Goal: Communication & Community: Answer question/provide support

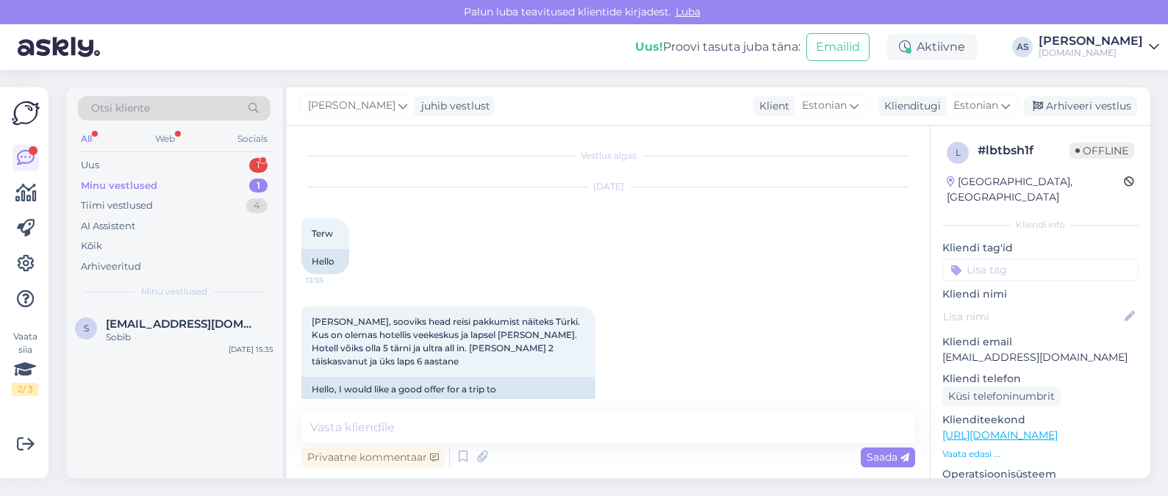
click at [182, 159] on div "Uus 1" at bounding box center [174, 165] width 193 height 21
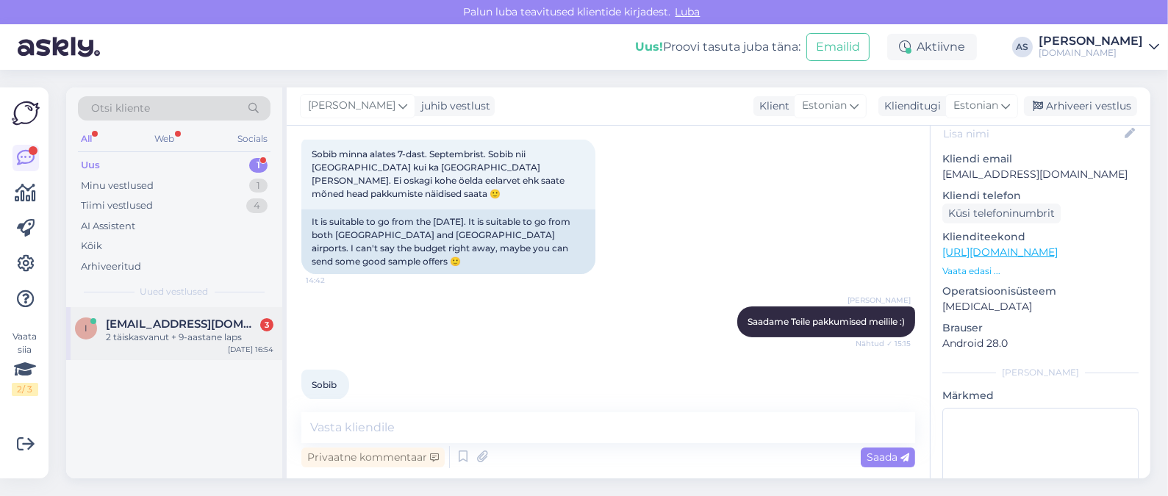
click at [187, 338] on div "2 täiskasvanut + 9-aastane laps" at bounding box center [190, 337] width 168 height 13
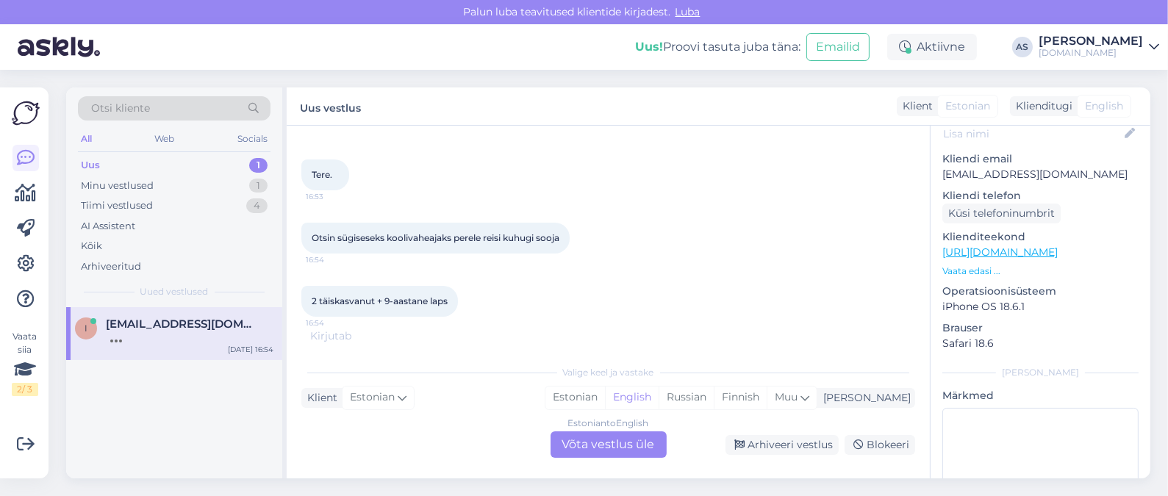
scroll to position [62, 0]
click at [576, 457] on div "Estonian to English Võta vestlus üle" at bounding box center [608, 444] width 116 height 26
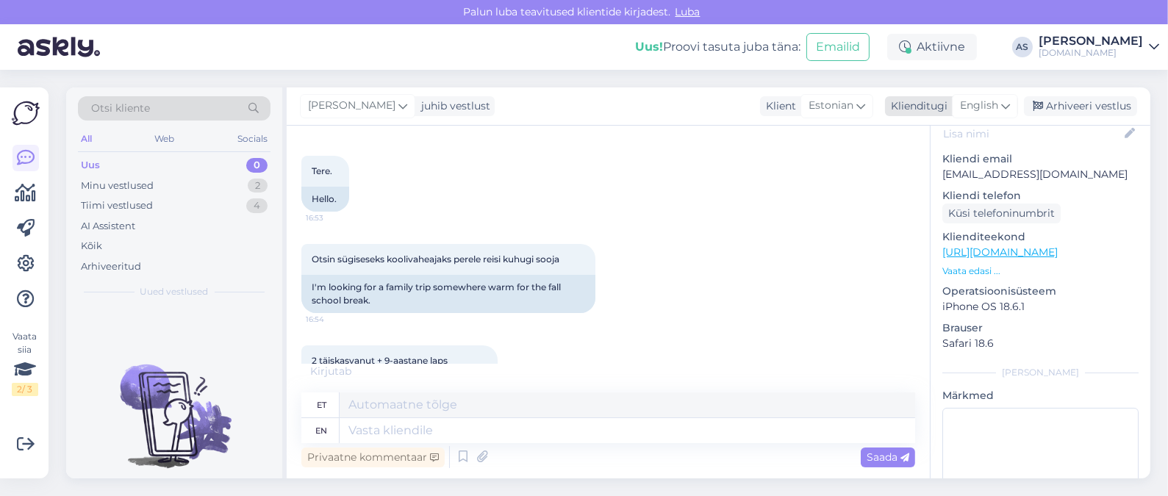
click at [977, 104] on span "English" at bounding box center [979, 106] width 38 height 16
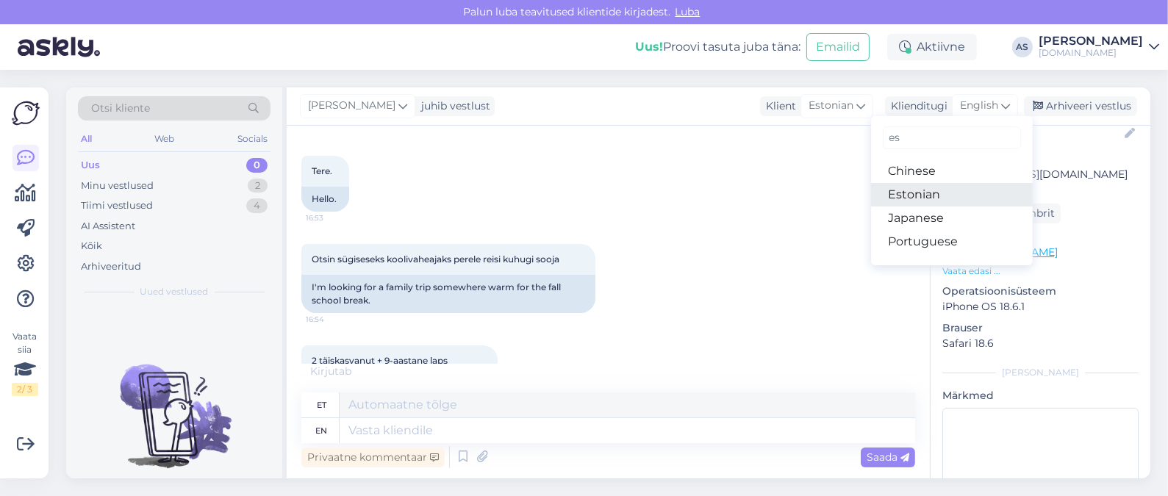
click at [919, 190] on link "Estonian" at bounding box center [952, 195] width 162 height 24
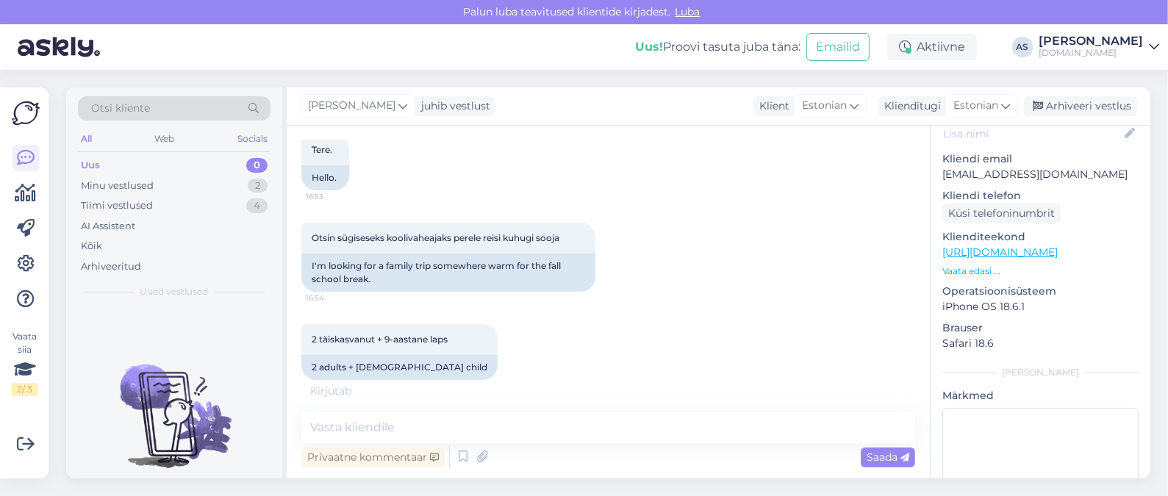
scroll to position [96, 0]
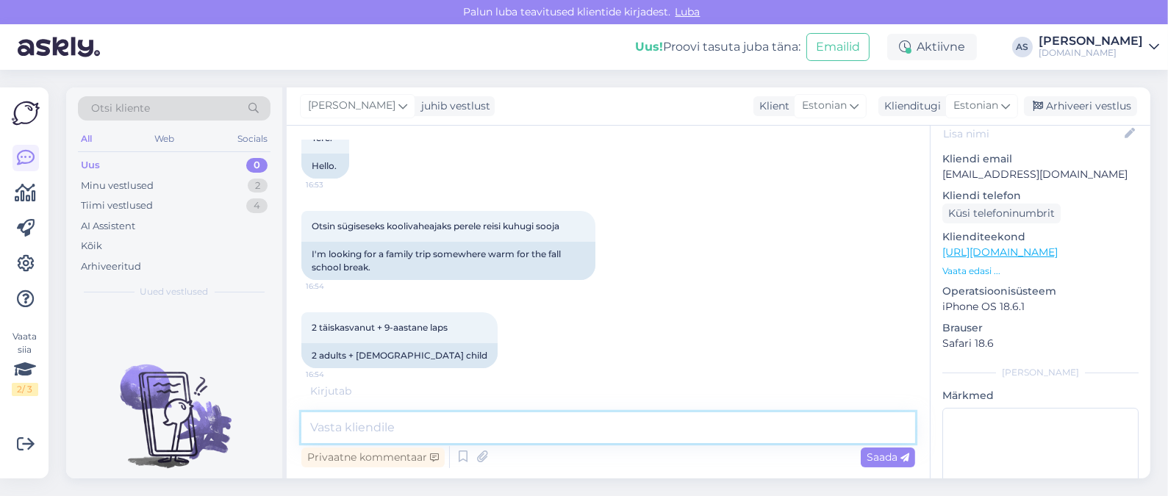
click at [462, 415] on textarea at bounding box center [608, 427] width 614 height 31
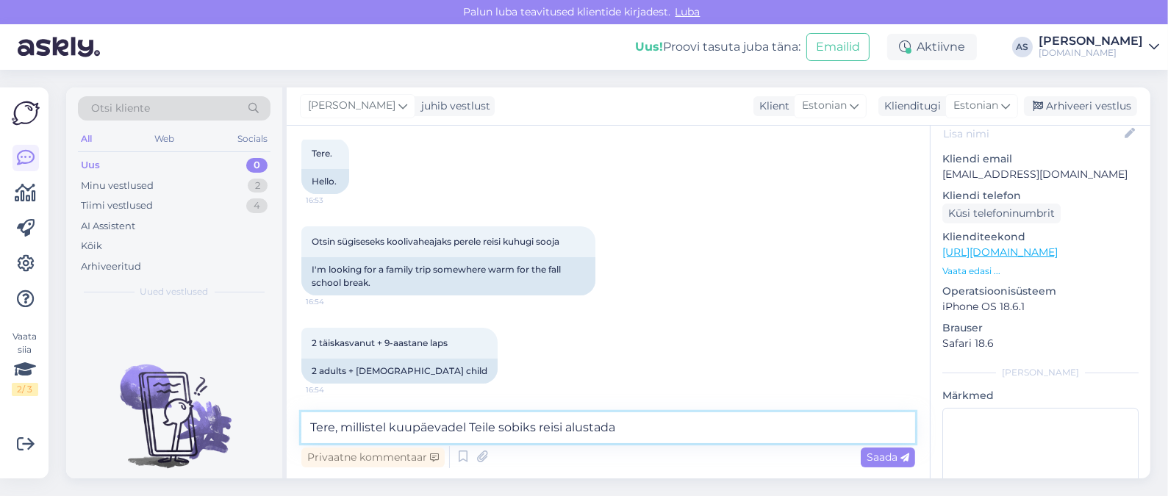
type textarea "Tere, millistel kuupäevadel Teile sobiks reisi alustada?"
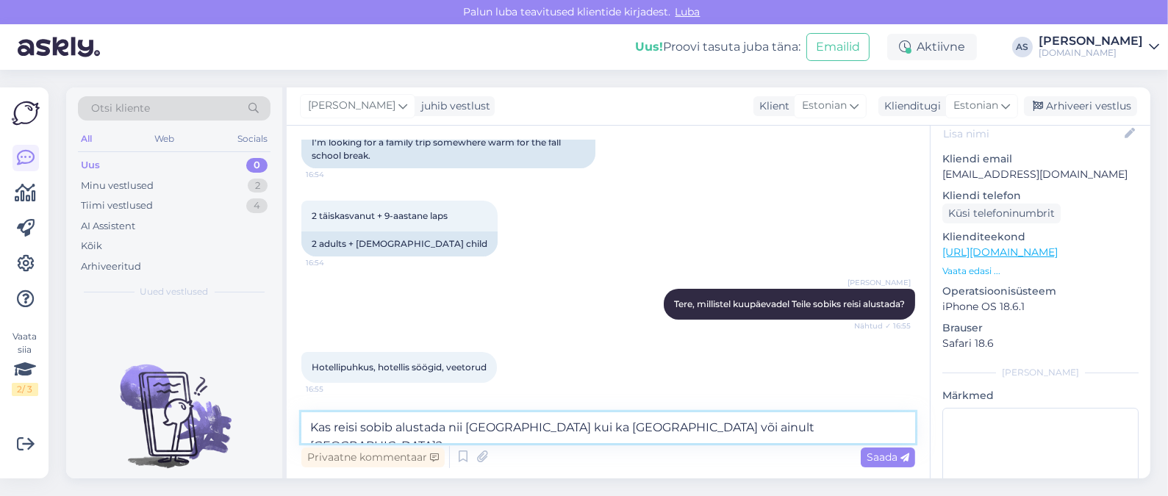
scroll to position [207, 0]
type textarea "Kas reisi sobib alustada nii [GEOGRAPHIC_DATA] kui ka [GEOGRAPHIC_DATA] või ain…"
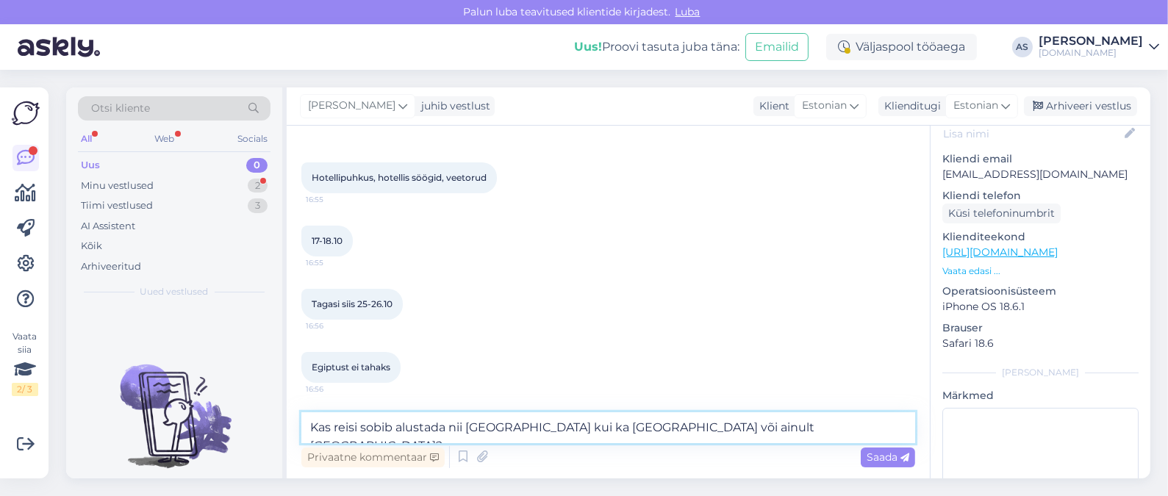
scroll to position [459, 0]
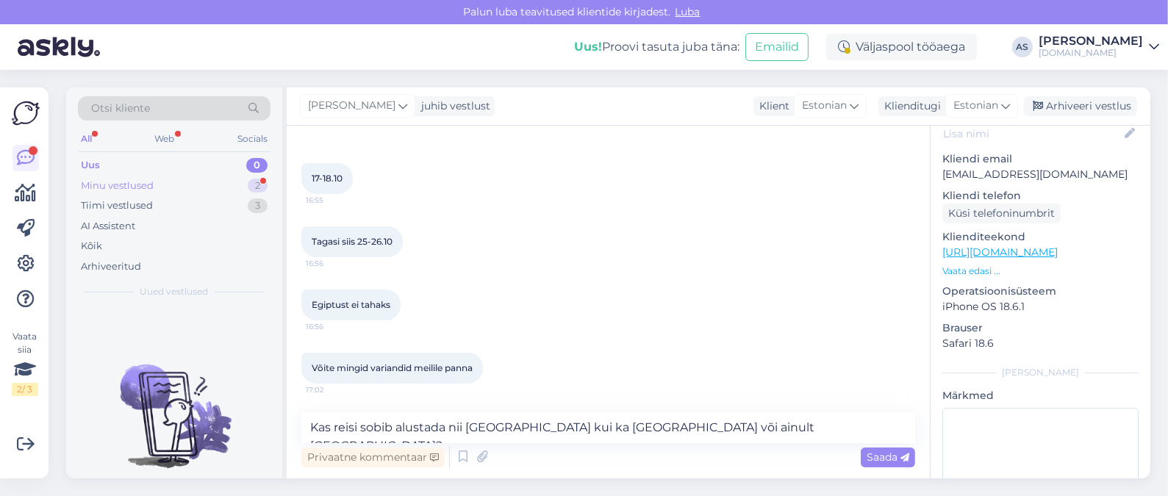
click at [175, 185] on div "Minu vestlused 2" at bounding box center [174, 186] width 193 height 21
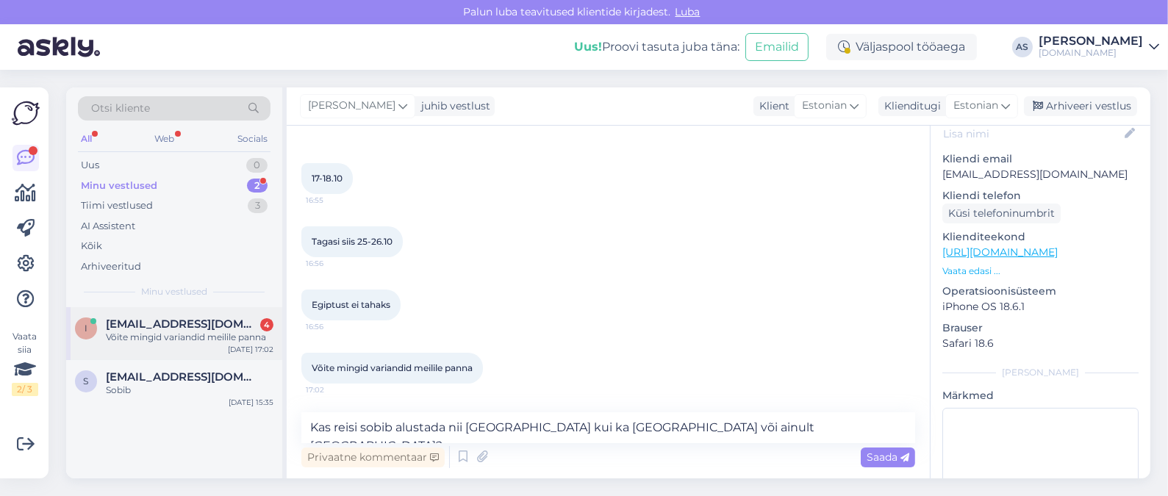
click at [184, 314] on div "i [EMAIL_ADDRESS][DOMAIN_NAME] 4 Võite mingid variandid meilile panna [DATE] 17…" at bounding box center [174, 333] width 216 height 53
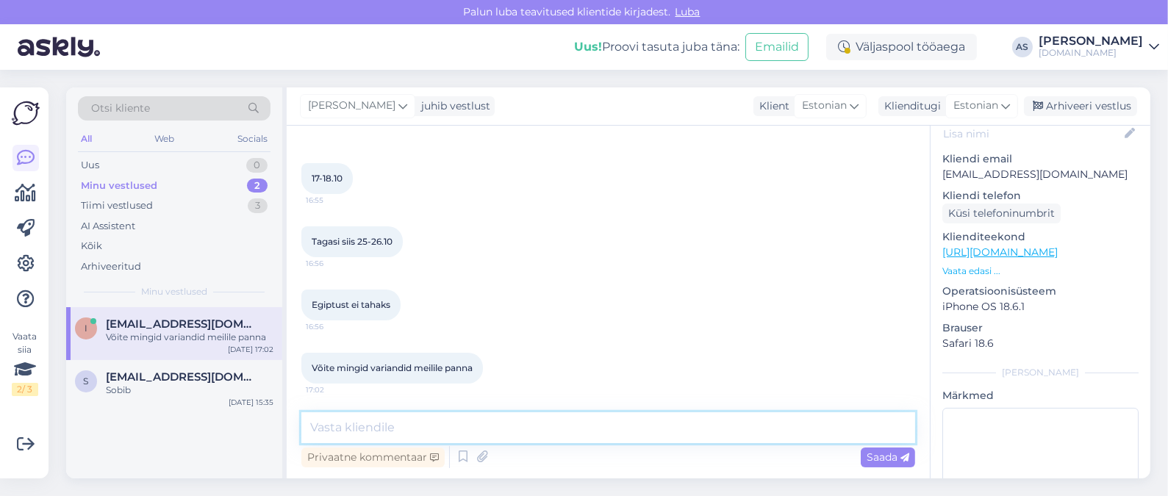
click at [546, 423] on textarea at bounding box center [608, 427] width 614 height 31
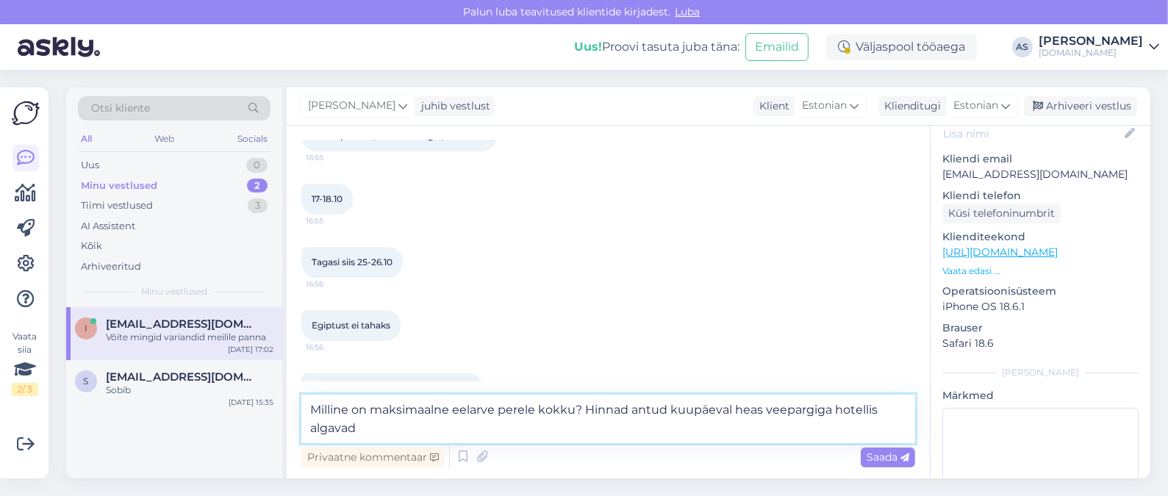
scroll to position [477, 0]
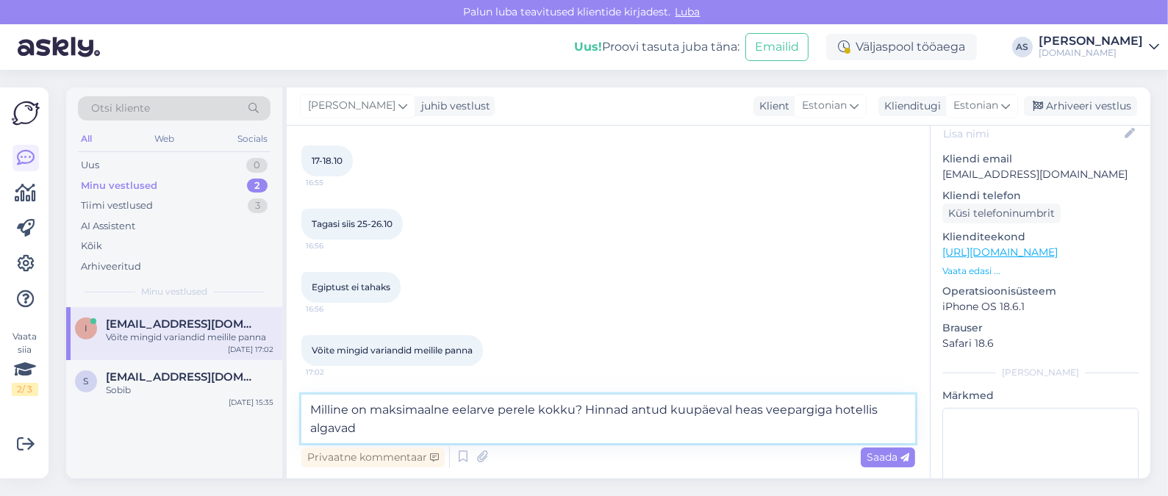
click at [440, 428] on textarea "Milline on maksimaalne eelarve perele kokku? Hinnad antud kuupäeval heas veepar…" at bounding box center [608, 419] width 614 height 49
type textarea "Milline on maksimaalne eelarve perele kokku? Hinnad antud kuupäeval heas veepar…"
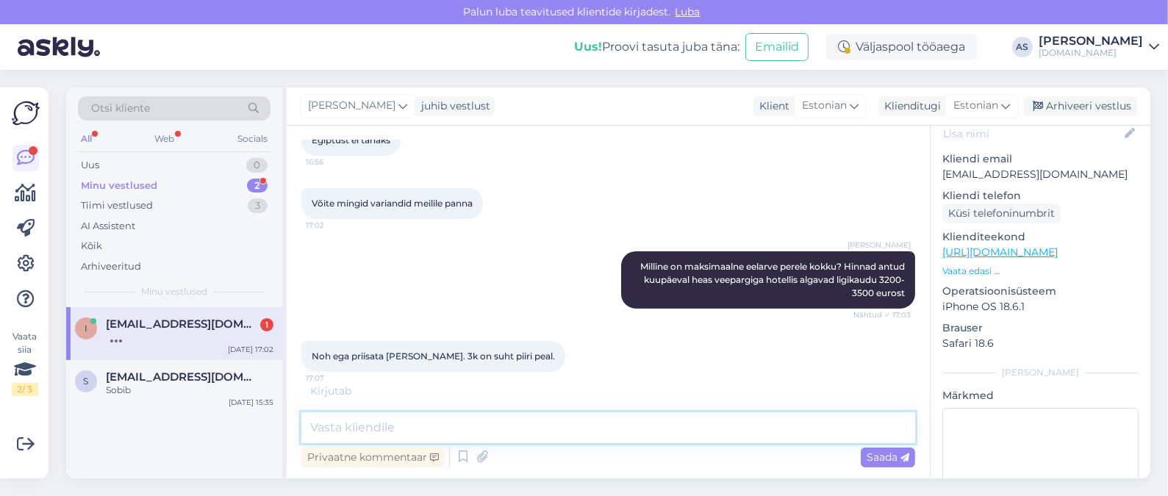
scroll to position [628, 0]
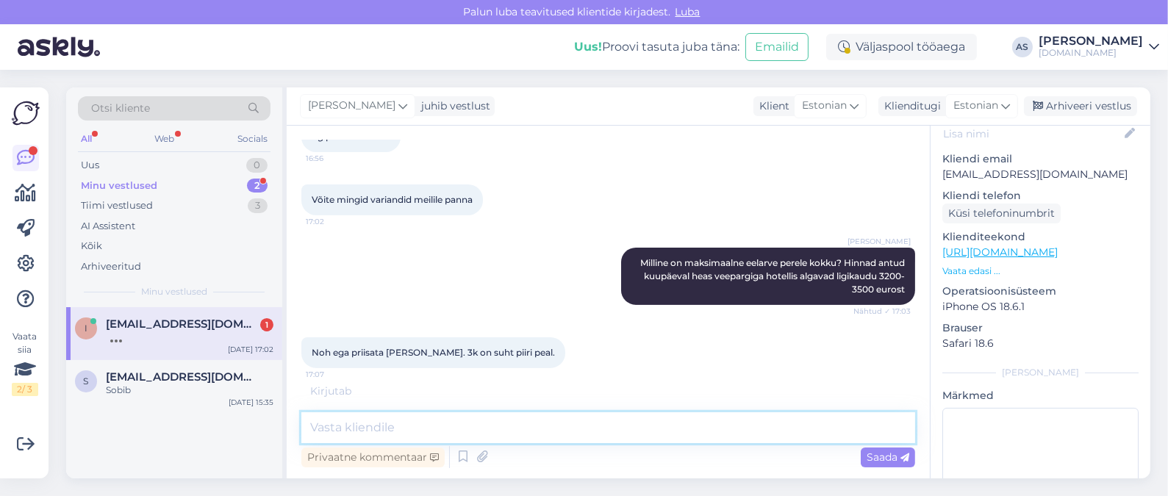
click at [440, 428] on textarea at bounding box center [608, 427] width 614 height 31
type textarea "Selge! Vaatame üle mis pakkuda oleks :)"
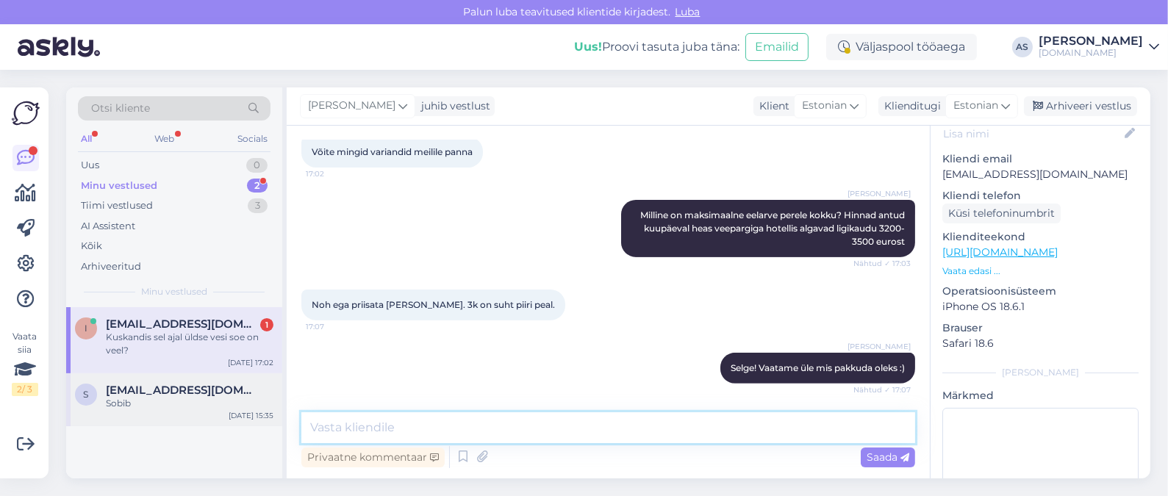
scroll to position [739, 0]
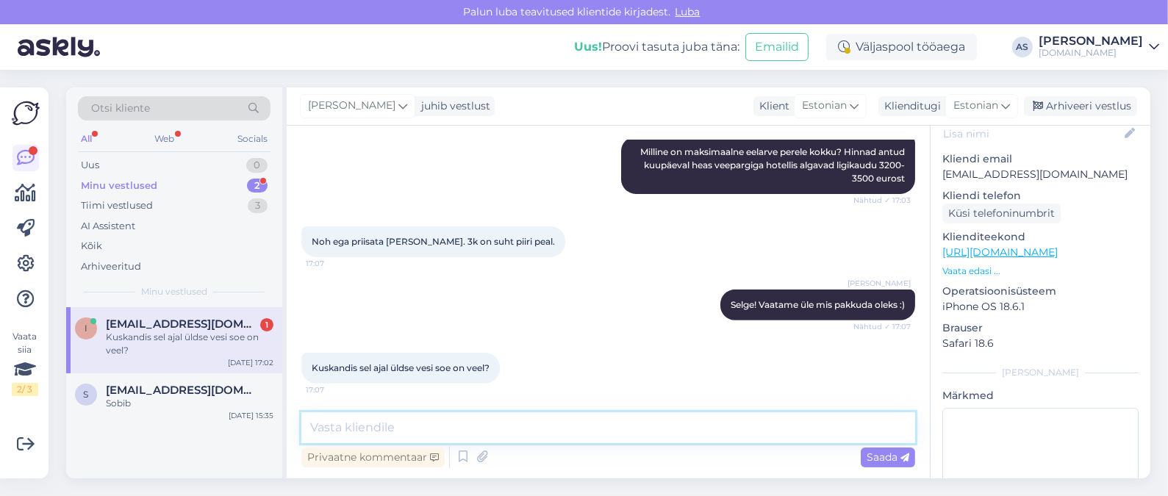
click at [632, 431] on textarea at bounding box center [608, 427] width 614 height 31
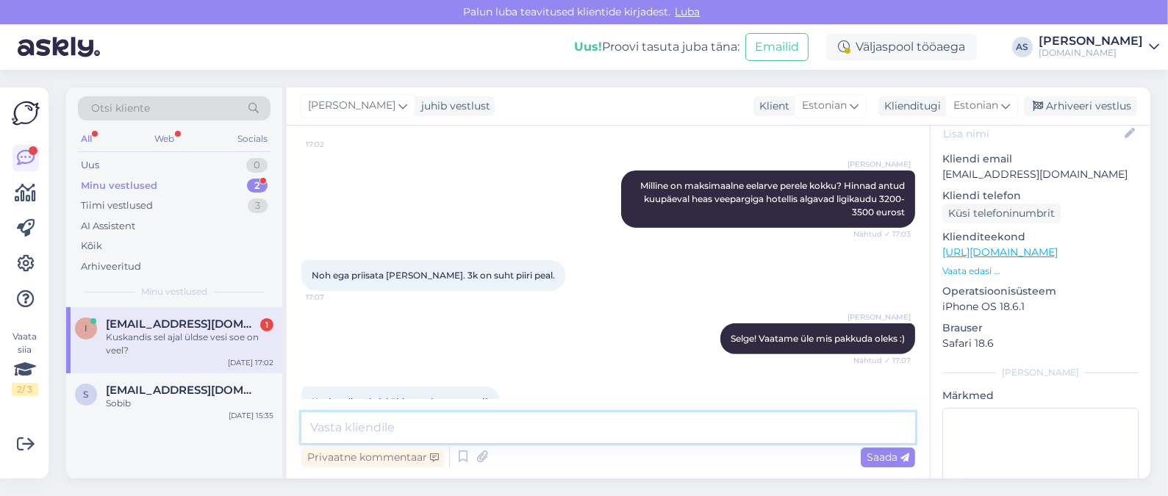
scroll to position [738, 0]
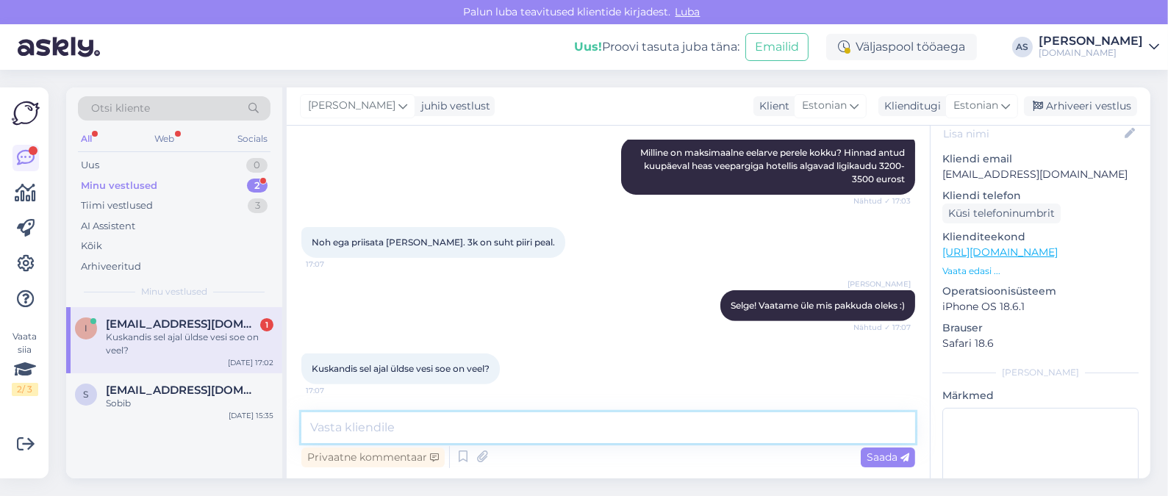
click at [531, 424] on textarea at bounding box center [608, 427] width 614 height 31
type textarea "Türgi on [PERSON_NAME] selleks perioodiks"
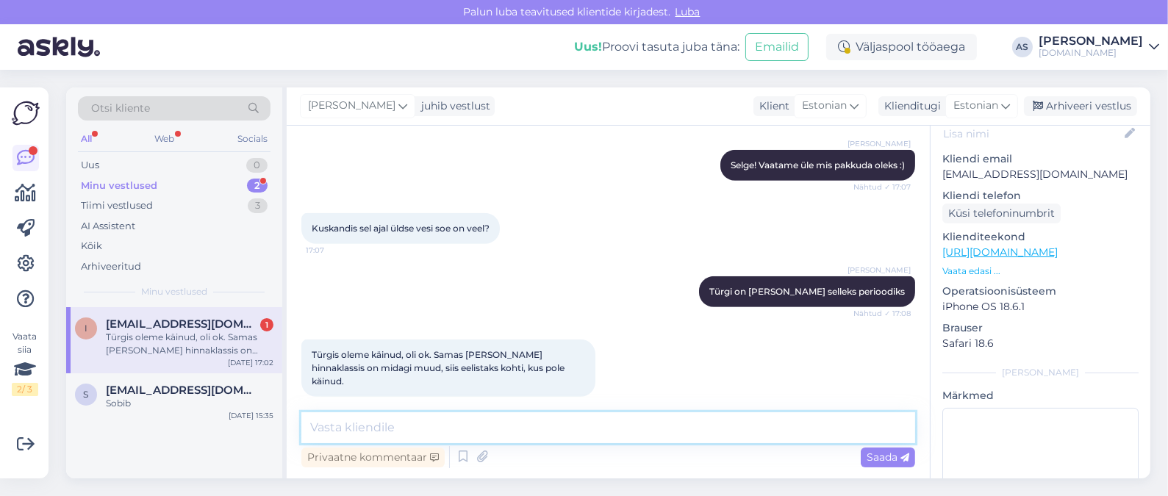
scroll to position [878, 0]
click at [507, 419] on textarea at bounding box center [608, 427] width 614 height 31
click at [517, 418] on textarea at bounding box center [608, 427] width 614 height 31
click at [522, 418] on textarea at bounding box center [608, 427] width 614 height 31
click at [526, 421] on textarea at bounding box center [608, 427] width 614 height 31
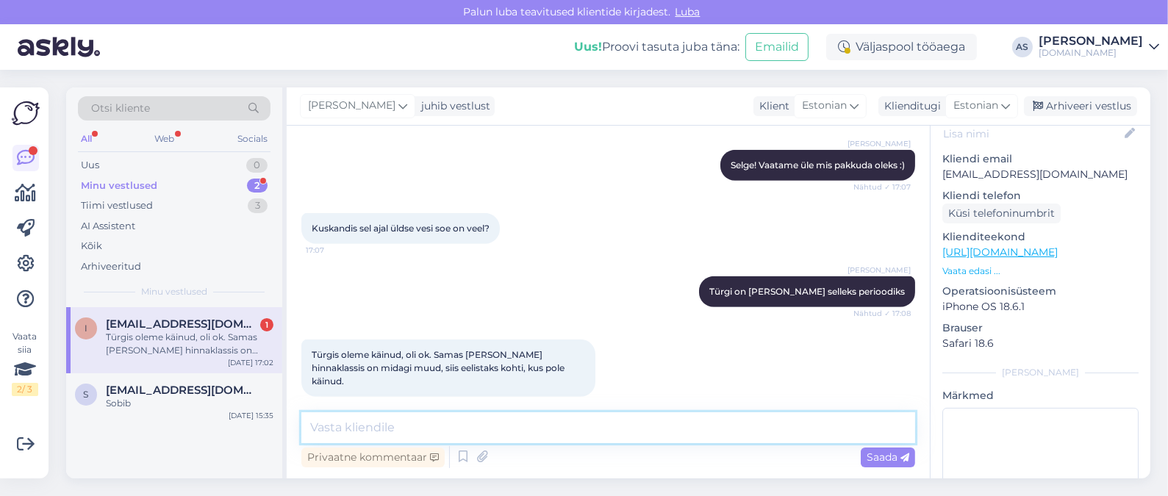
click at [526, 421] on textarea at bounding box center [608, 427] width 614 height 31
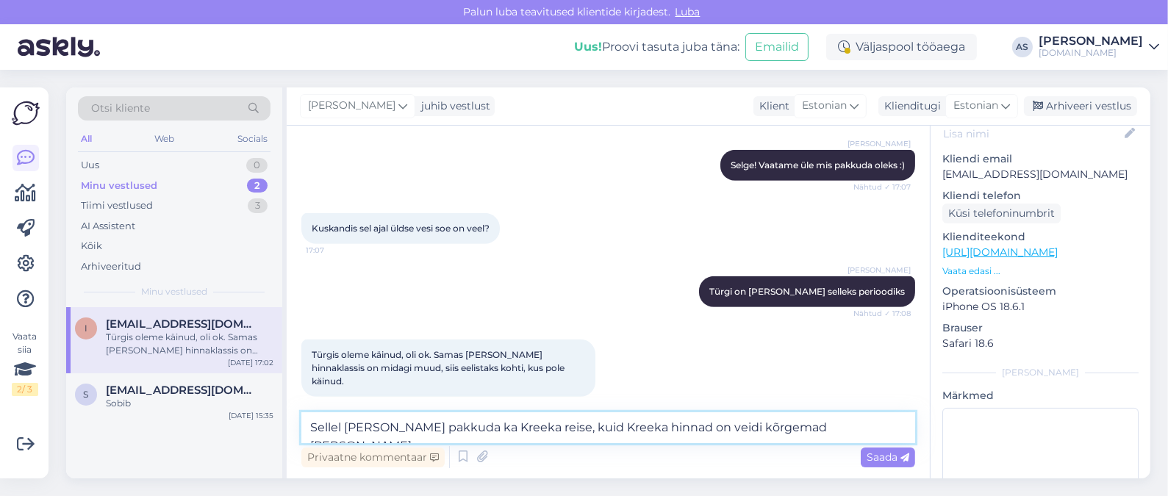
click at [860, 426] on textarea "Sellel [PERSON_NAME] pakkuda ka Kreeka reise, kuid Kreeka hinnad on veidi kõrge…" at bounding box center [608, 427] width 614 height 31
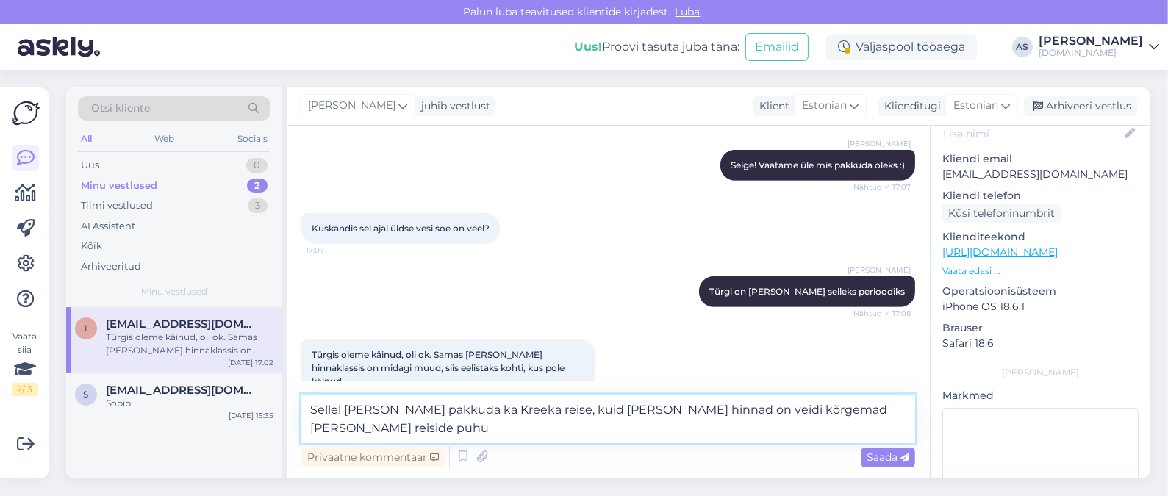
type textarea "Sellel [PERSON_NAME] pakkuda ka Kreeka reise, kuid Kreeka hinnad on veidi kõrge…"
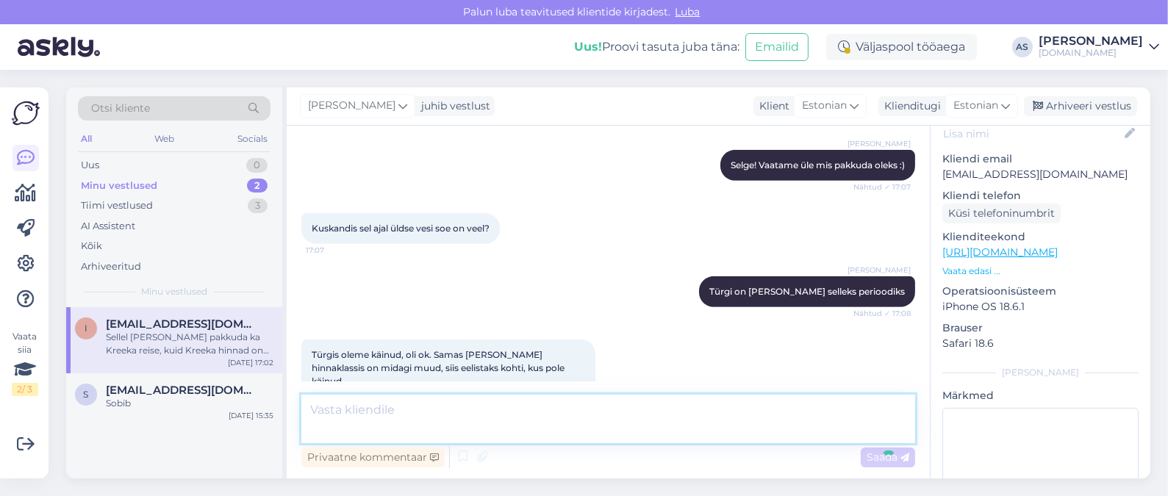
scroll to position [955, 0]
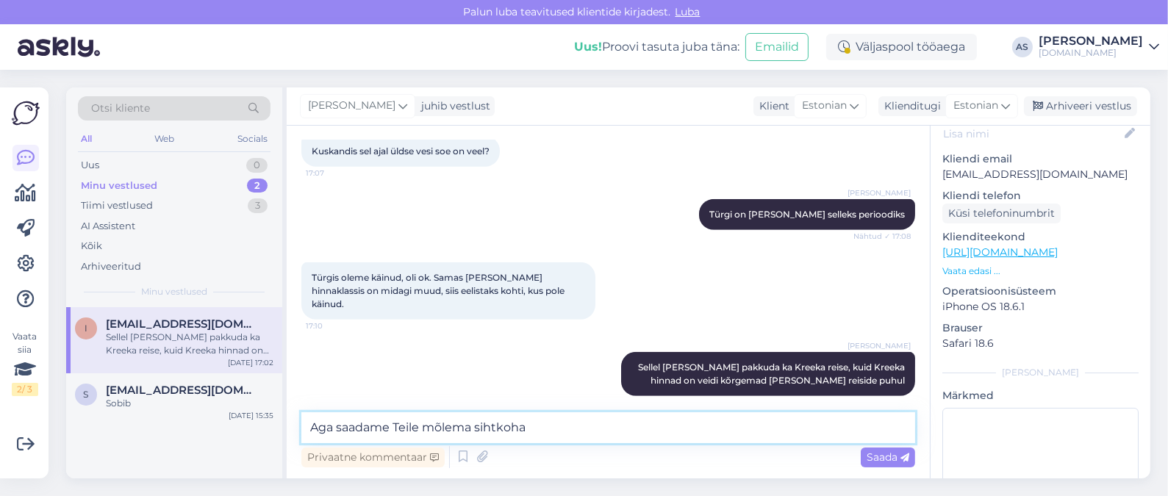
click at [720, 428] on textarea "Aga saadame Teile mõlema sihtkoha" at bounding box center [608, 427] width 614 height 31
type textarea "Aga saadame Teile mõlema sihtkoha pakkumised meilile :)"
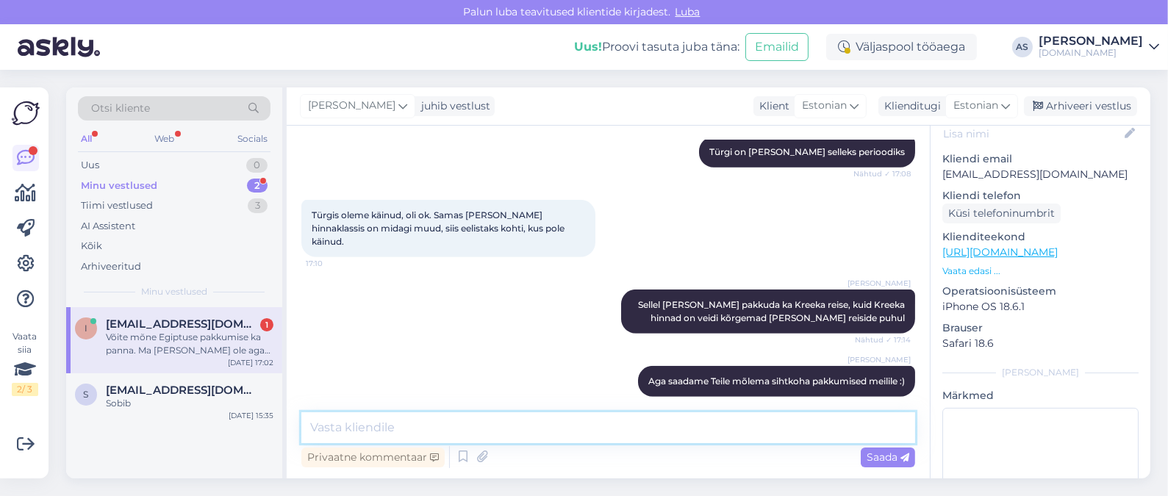
scroll to position [1095, 0]
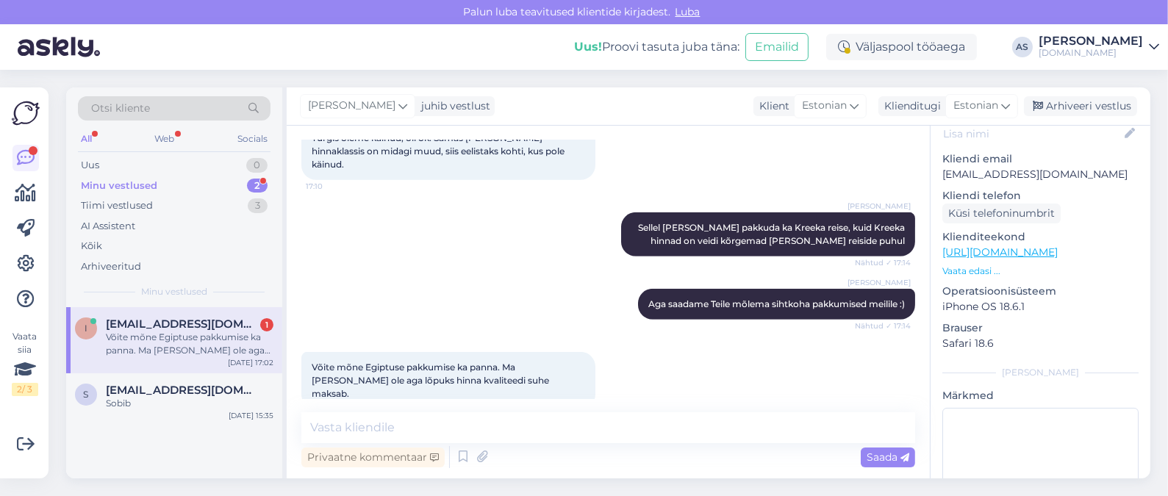
click at [173, 352] on div "Võite mõne Egiptuse pakkumise ka panna. Ma [PERSON_NAME] ole aga lõpuks hinna k…" at bounding box center [190, 344] width 168 height 26
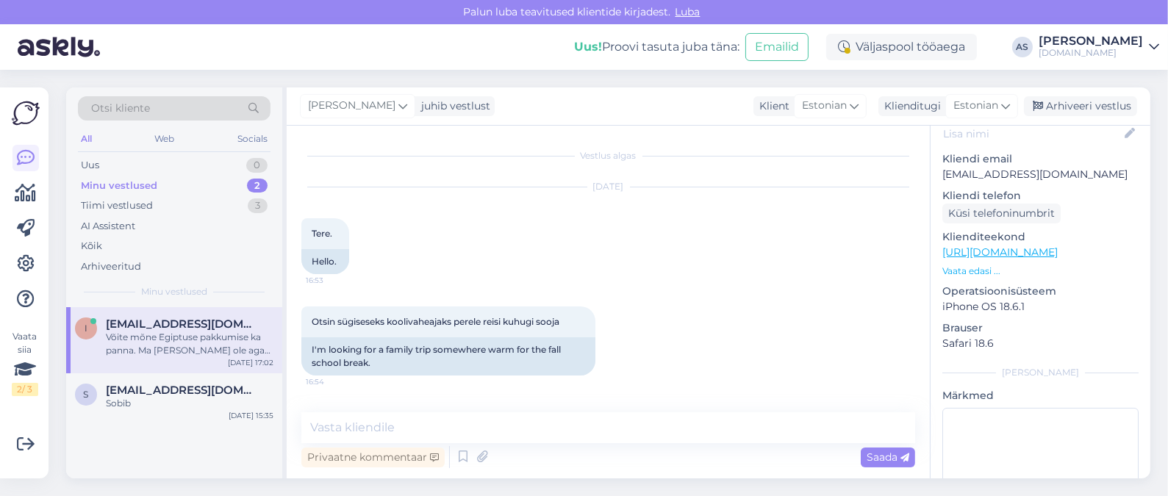
click at [187, 347] on div "Võite mõne Egiptuse pakkumise ka panna. Ma [PERSON_NAME] ole aga lõpuks hinna k…" at bounding box center [190, 344] width 168 height 26
click at [184, 380] on div "s [EMAIL_ADDRESS][DOMAIN_NAME] Sobib [DATE] 15:35" at bounding box center [174, 399] width 216 height 53
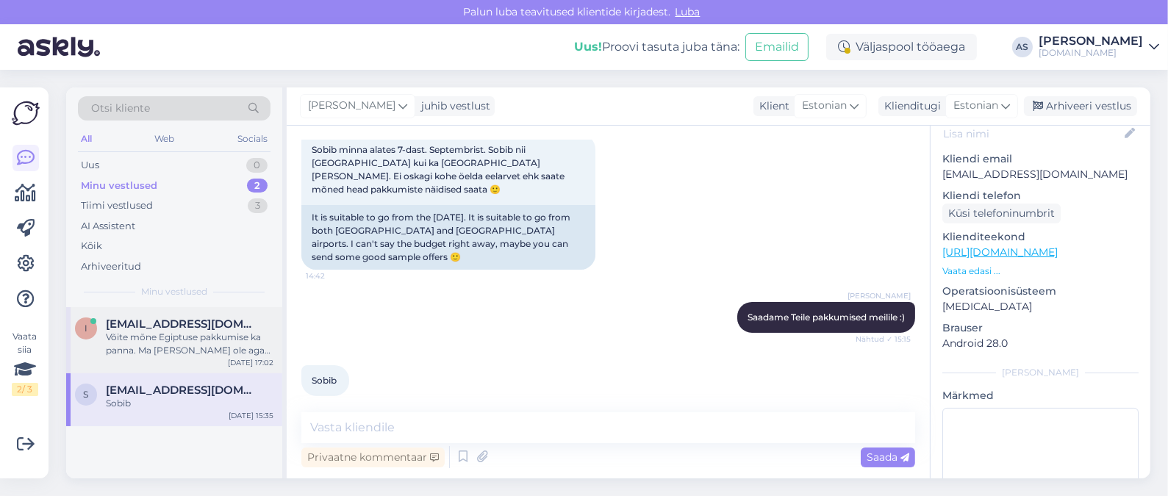
click at [175, 350] on div "Võite mõne Egiptuse pakkumise ka panna. Ma [PERSON_NAME] ole aga lõpuks hinna k…" at bounding box center [190, 344] width 168 height 26
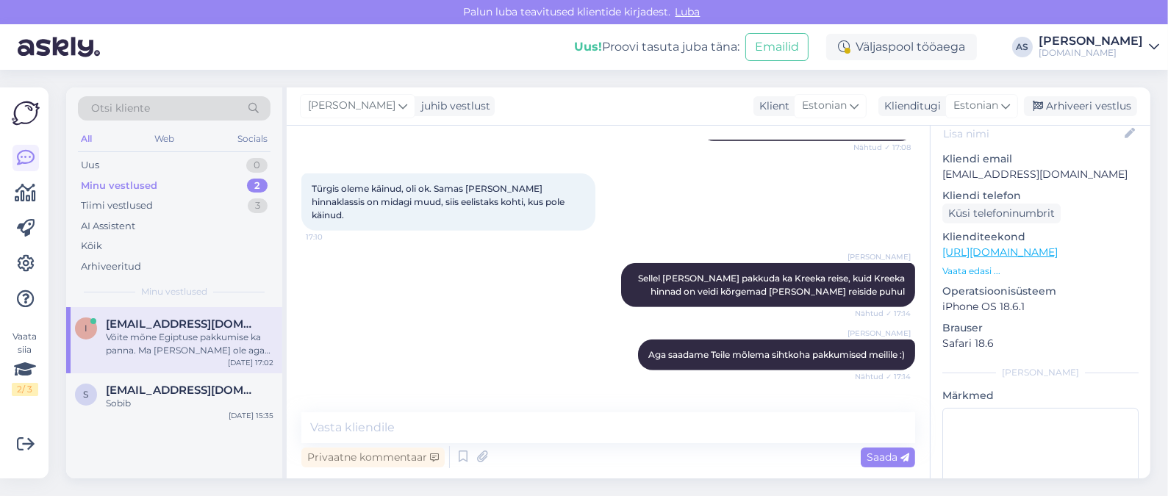
scroll to position [1094, 0]
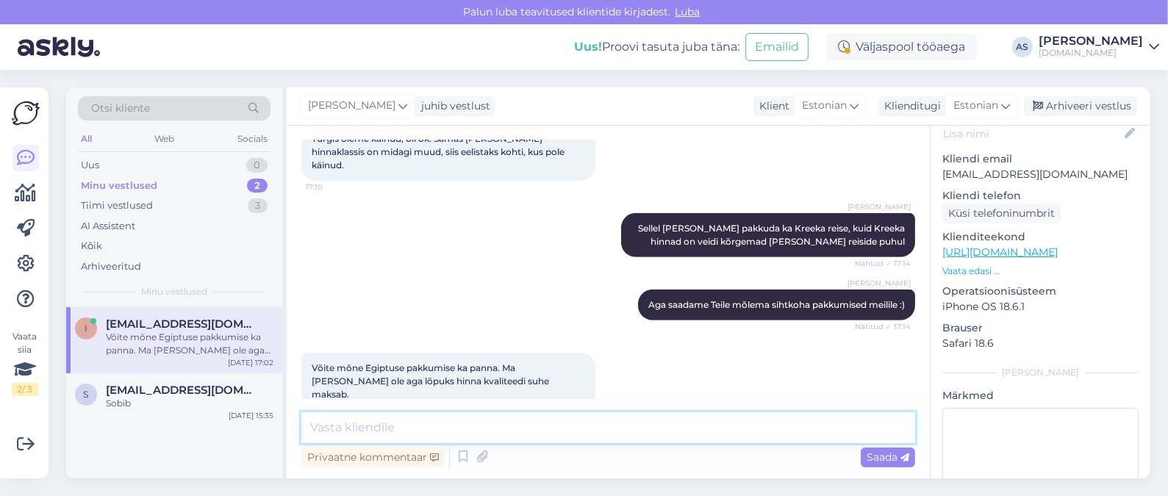
click at [459, 414] on textarea at bounding box center [608, 427] width 614 height 31
type textarea "Teeme nii!"
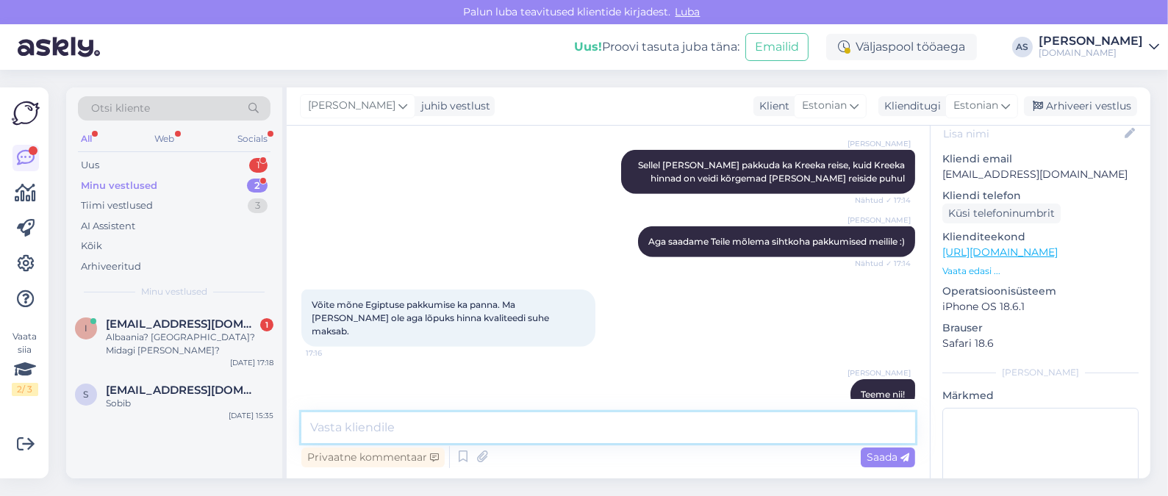
scroll to position [1221, 0]
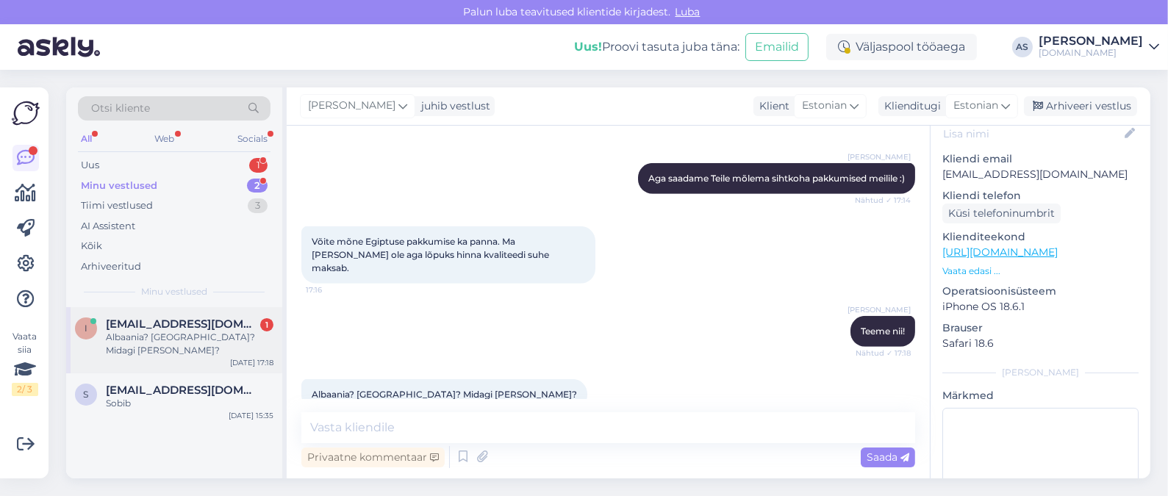
click at [197, 321] on span "[EMAIL_ADDRESS][DOMAIN_NAME]" at bounding box center [182, 324] width 153 height 13
click at [403, 422] on textarea at bounding box center [608, 427] width 614 height 31
type textarea "S"
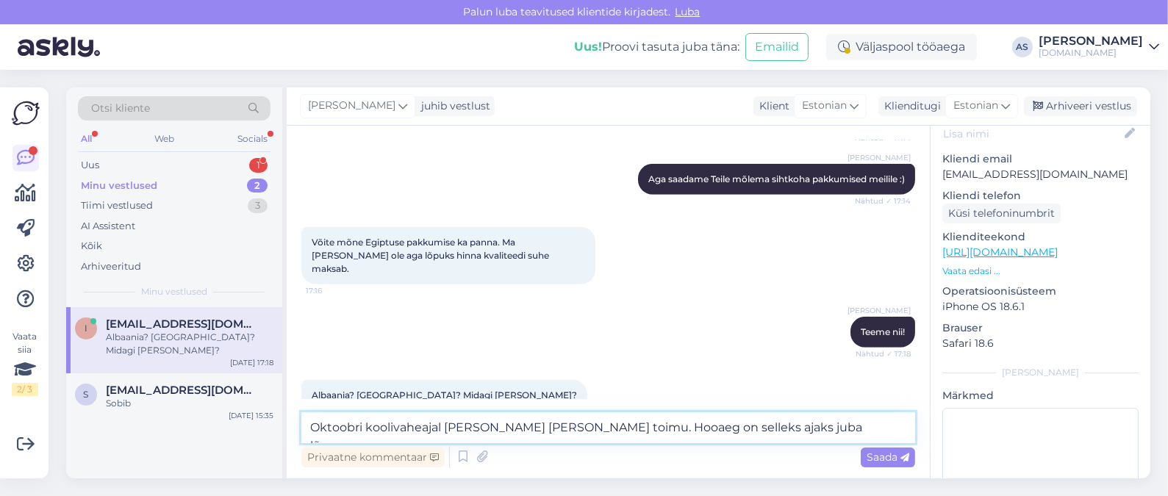
type textarea "Oktoobri koolivaheajal [PERSON_NAME] [PERSON_NAME] toimu. Hooaeg on selleks aja…"
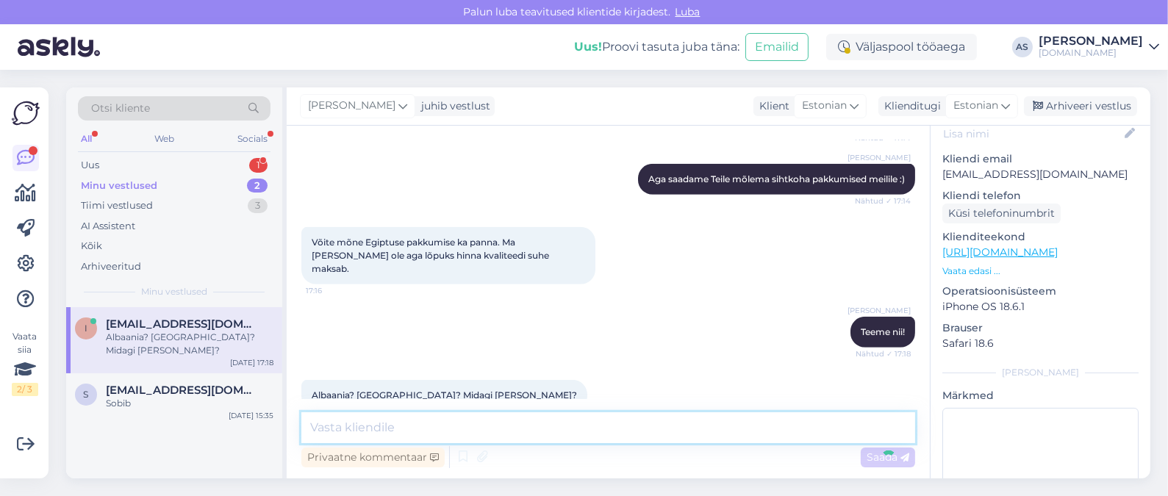
scroll to position [1297, 0]
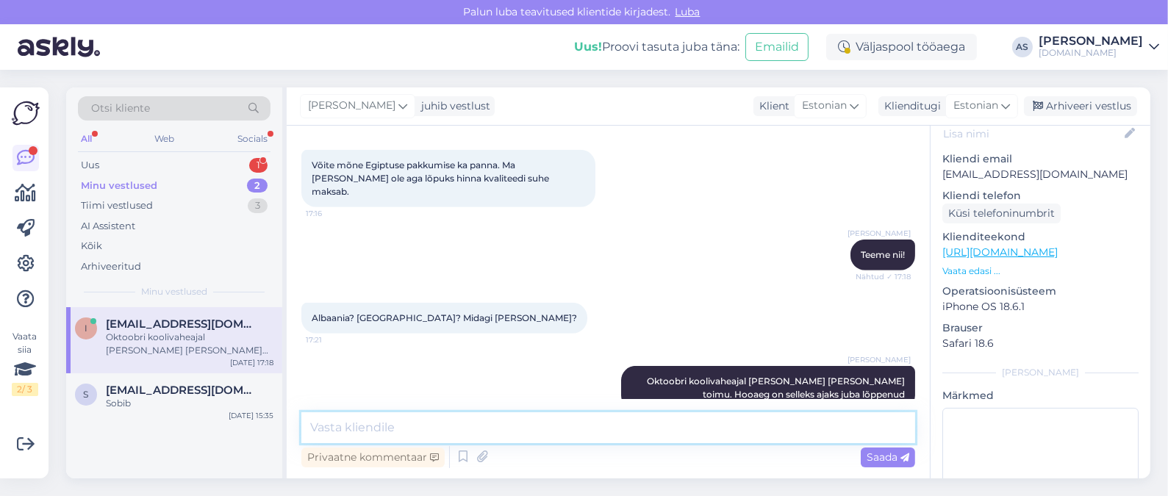
click at [436, 428] on textarea at bounding box center [608, 427] width 614 height 31
click at [980, 265] on p "Vaata edasi ..." at bounding box center [1040, 271] width 196 height 13
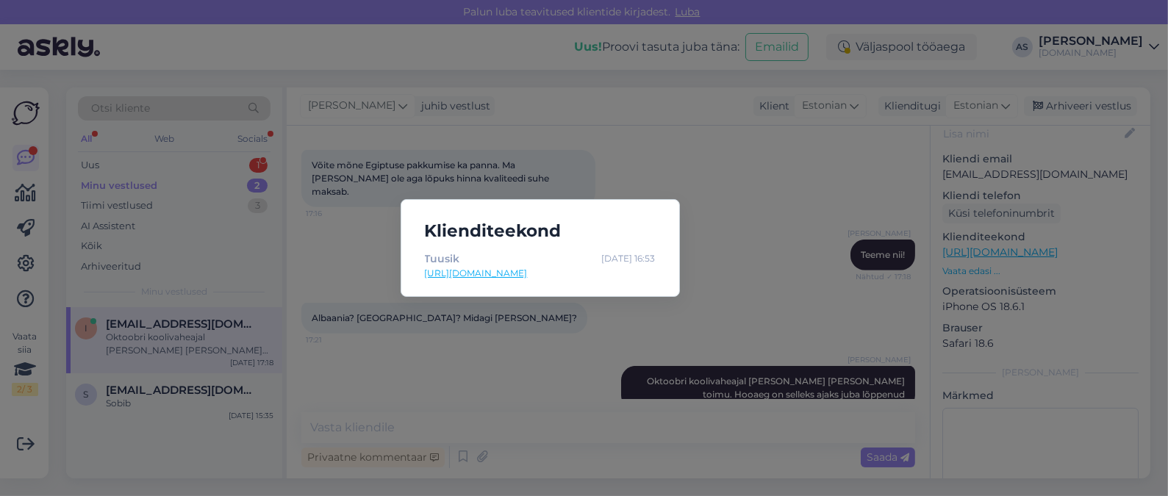
click at [749, 257] on div "Klienditeekond [PERSON_NAME] [DATE] 16:53 [URL][DOMAIN_NAME]" at bounding box center [584, 248] width 1168 height 496
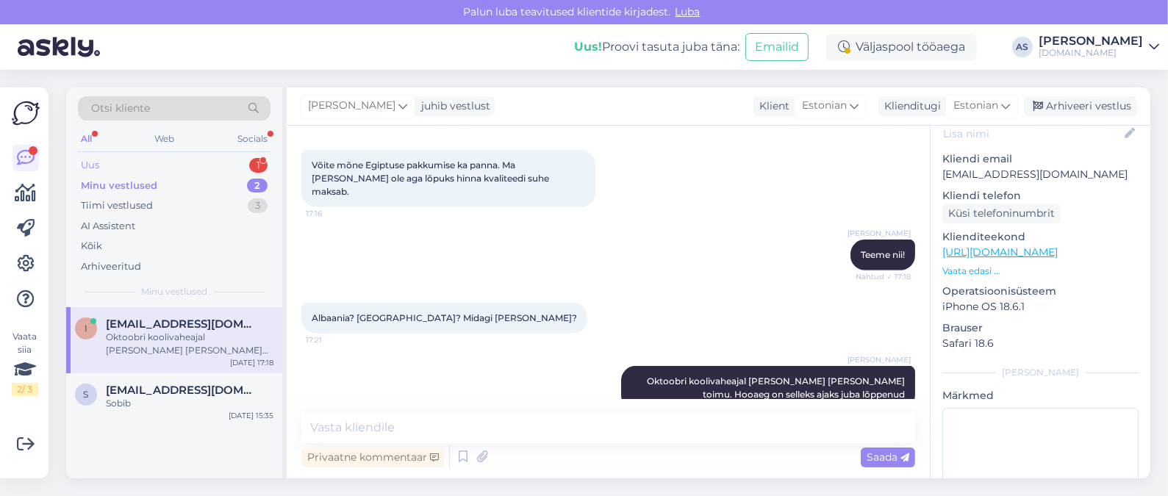
click at [207, 163] on div "Uus 1" at bounding box center [174, 165] width 193 height 21
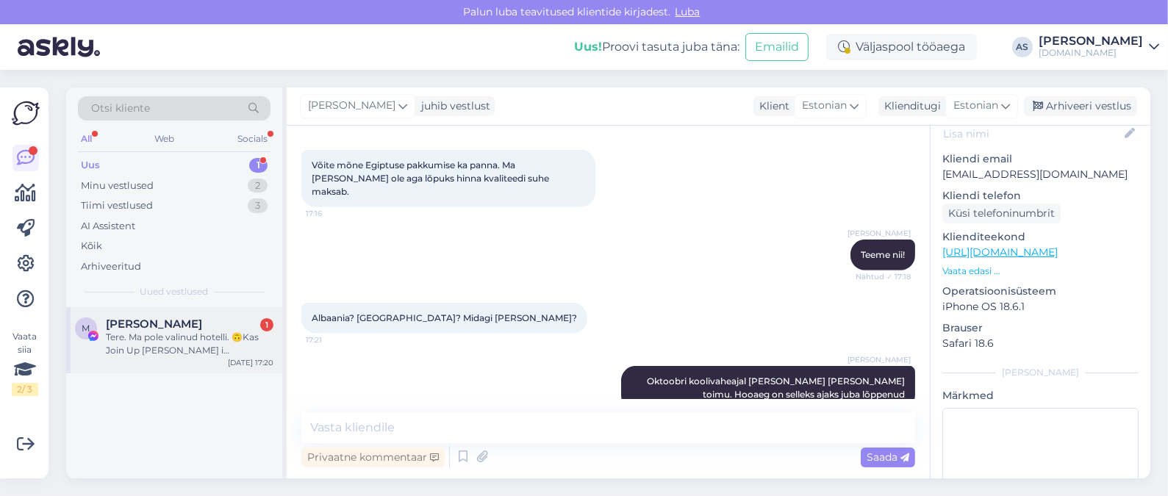
click at [226, 337] on div "Tere. Ma pole valinud hotelli. 🙃Kas Join Up [PERSON_NAME] i ekskursioon on nove…" at bounding box center [190, 344] width 168 height 26
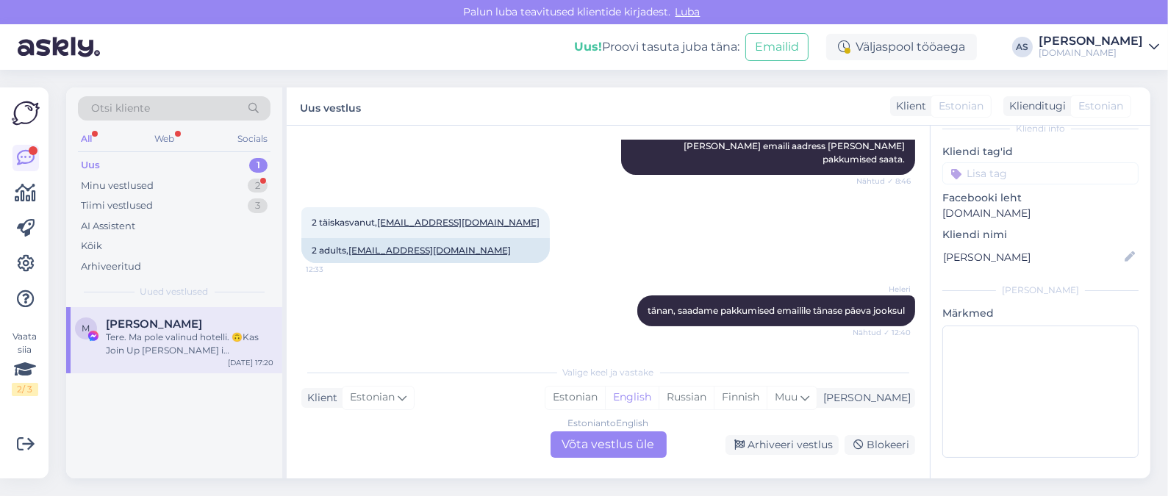
scroll to position [284, 0]
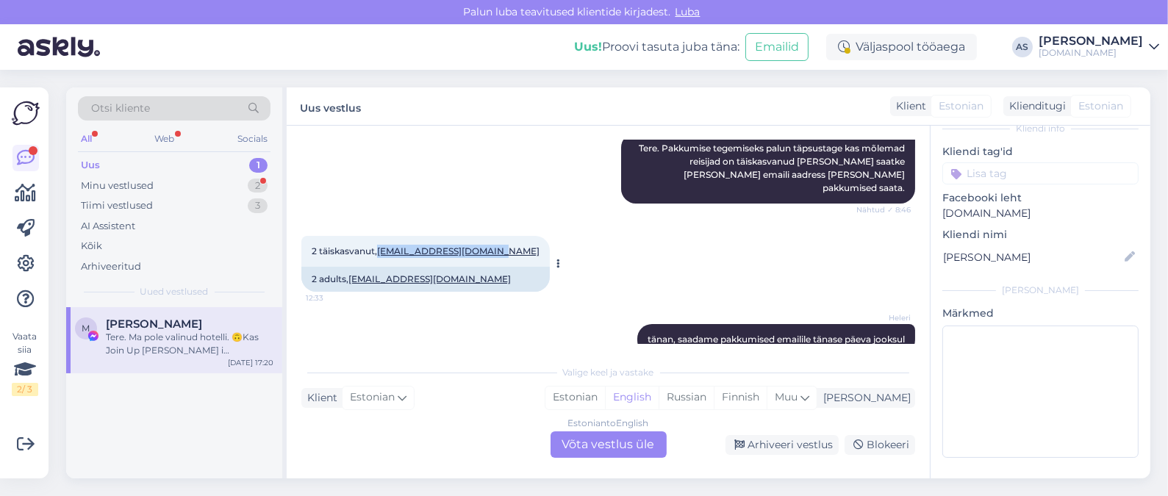
drag, startPoint x: 497, startPoint y: 240, endPoint x: 382, endPoint y: 247, distance: 114.8
click at [382, 247] on div "2 täiskasvanut, [EMAIL_ADDRESS][DOMAIN_NAME] 12:33" at bounding box center [425, 251] width 248 height 31
copy link "[EMAIL_ADDRESS][DOMAIN_NAME]"
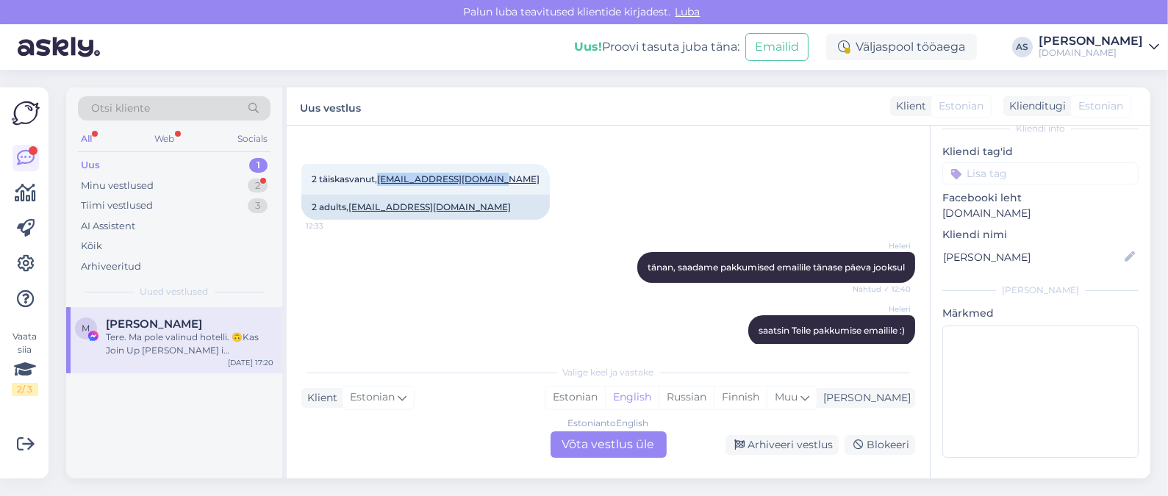
scroll to position [467, 0]
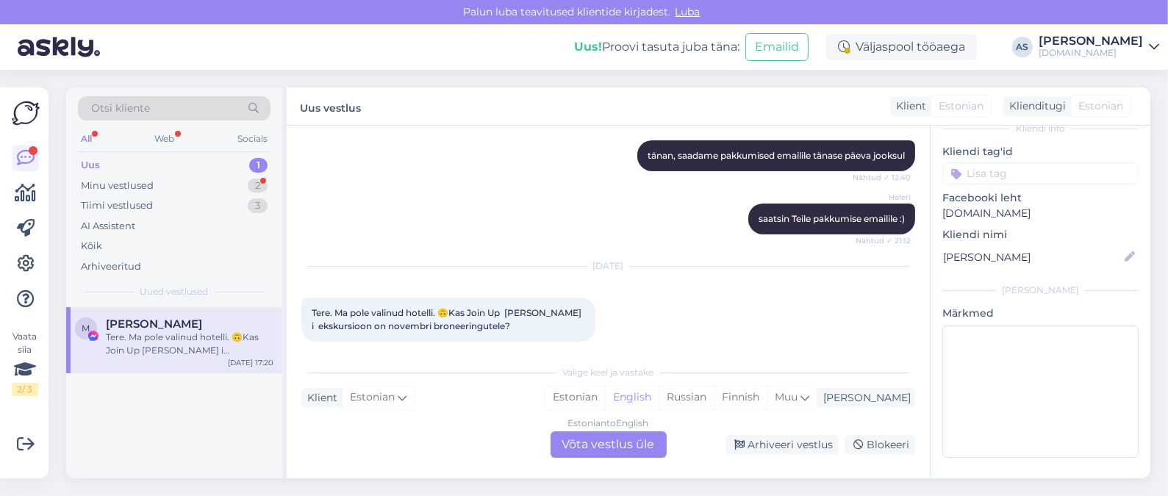
click at [619, 440] on div "Estonian to English Võta vestlus üle" at bounding box center [608, 444] width 116 height 26
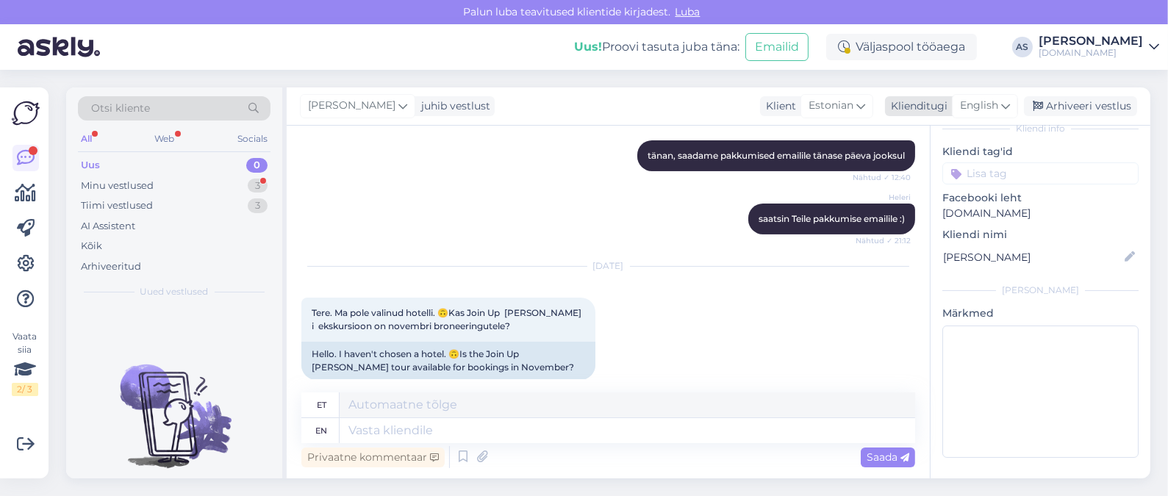
click at [990, 101] on span "English" at bounding box center [979, 106] width 38 height 16
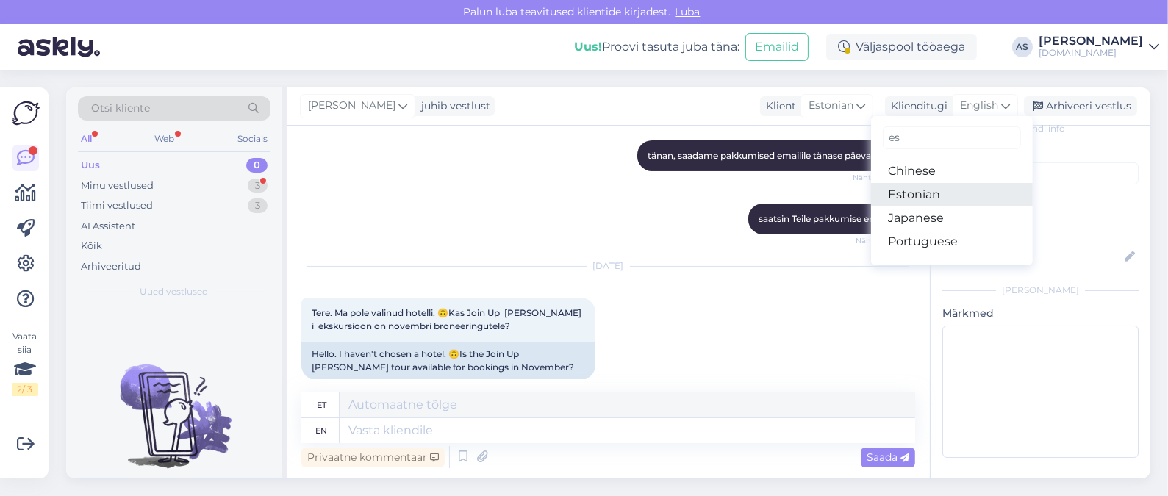
click at [928, 187] on link "Estonian" at bounding box center [952, 195] width 162 height 24
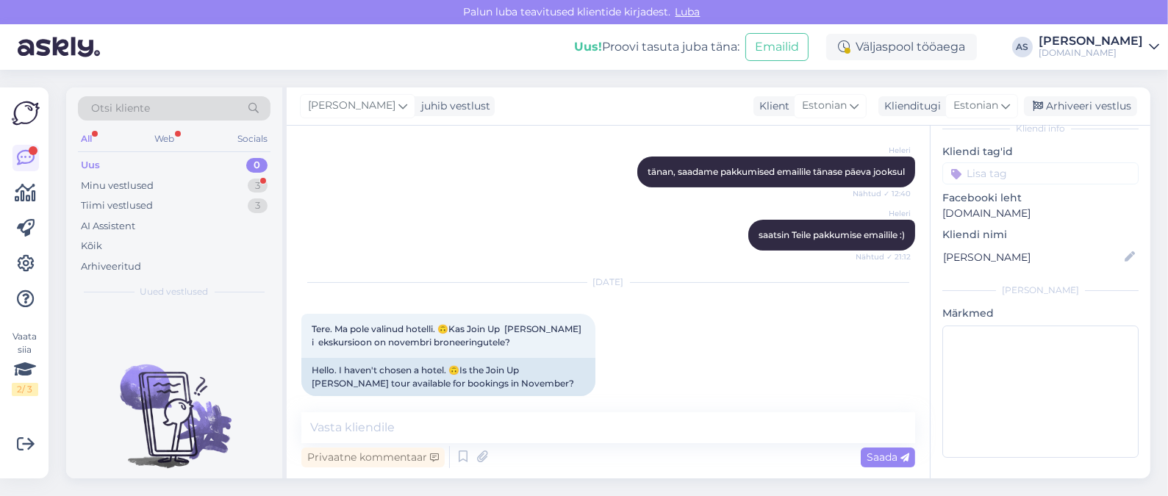
scroll to position [451, 0]
click at [525, 420] on textarea at bounding box center [608, 427] width 614 height 31
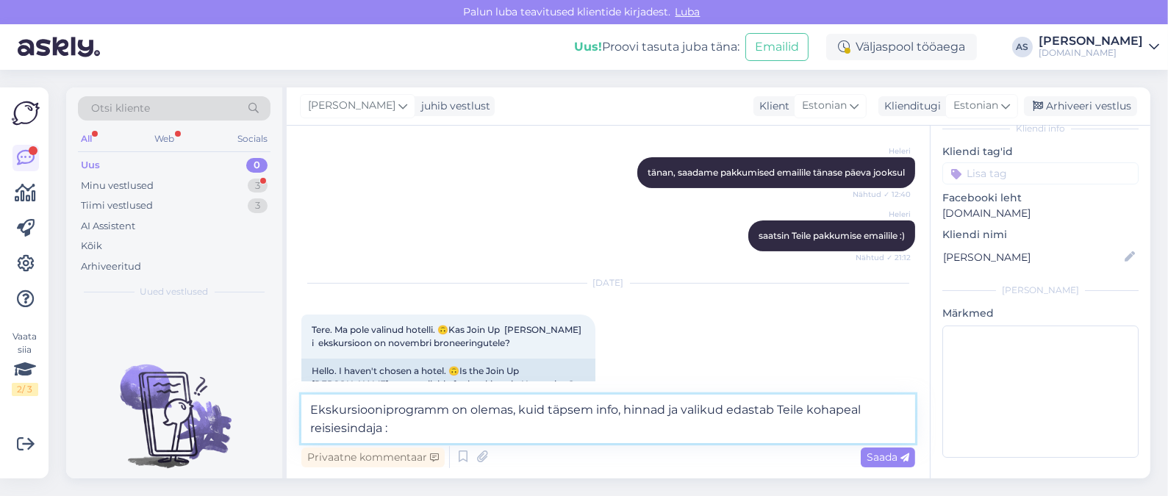
type textarea "Ekskursiooniprogramm on olemas, kuid täpsem info, hinnad ja valikud edastab Tei…"
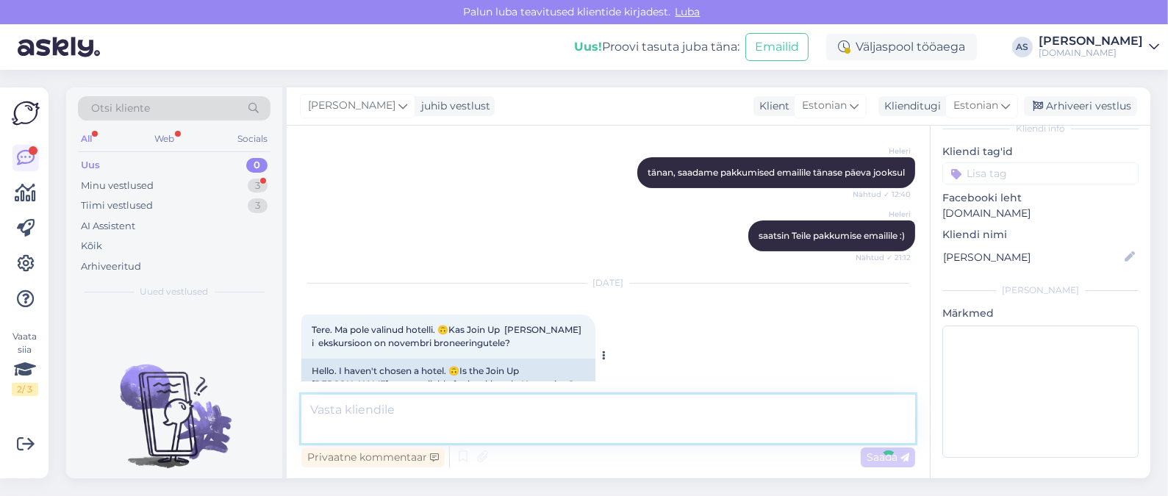
scroll to position [528, 0]
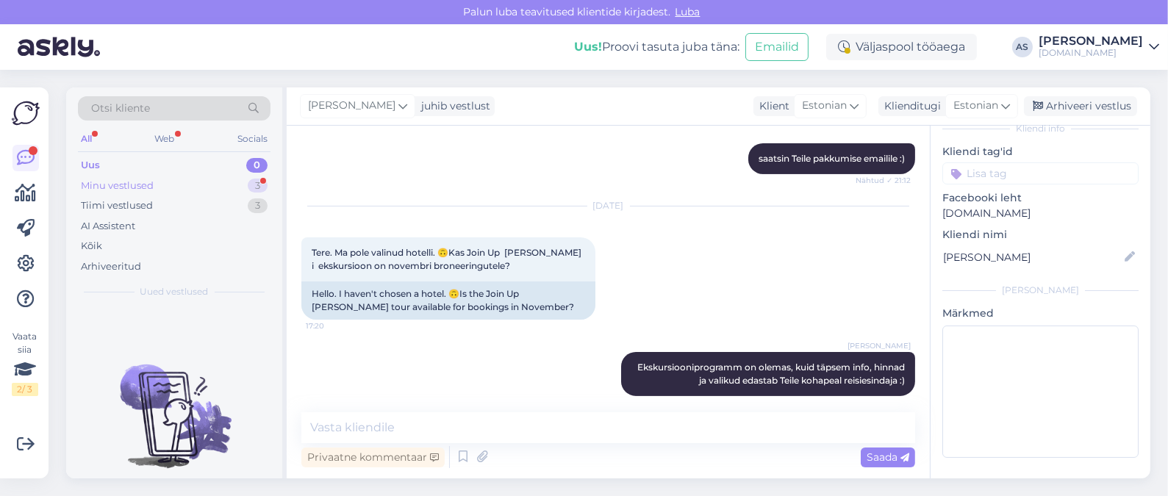
click at [252, 191] on div "3" at bounding box center [258, 186] width 20 height 15
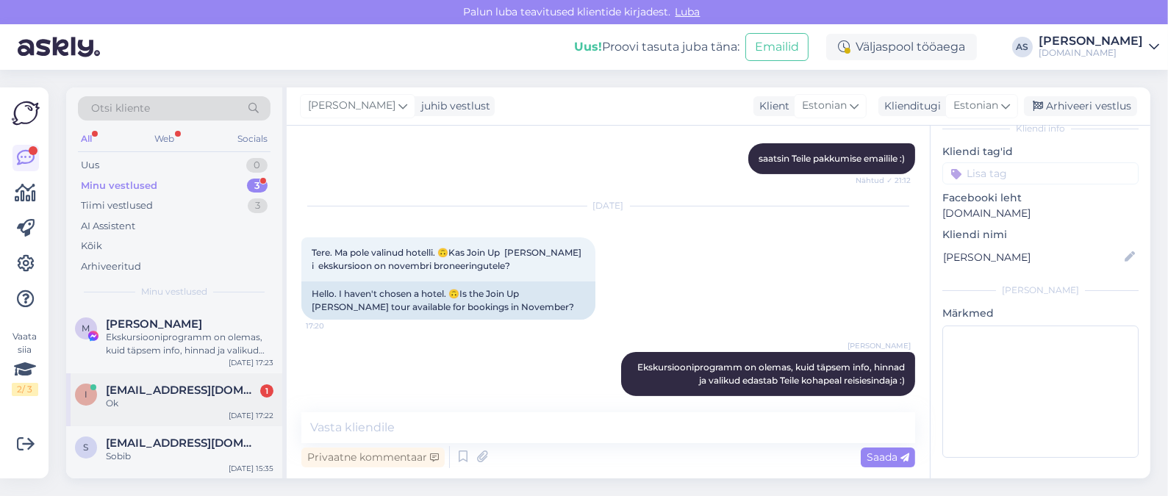
click at [200, 377] on div "i [EMAIL_ADDRESS][DOMAIN_NAME] 1 Ok [DATE] 17:22" at bounding box center [174, 399] width 216 height 53
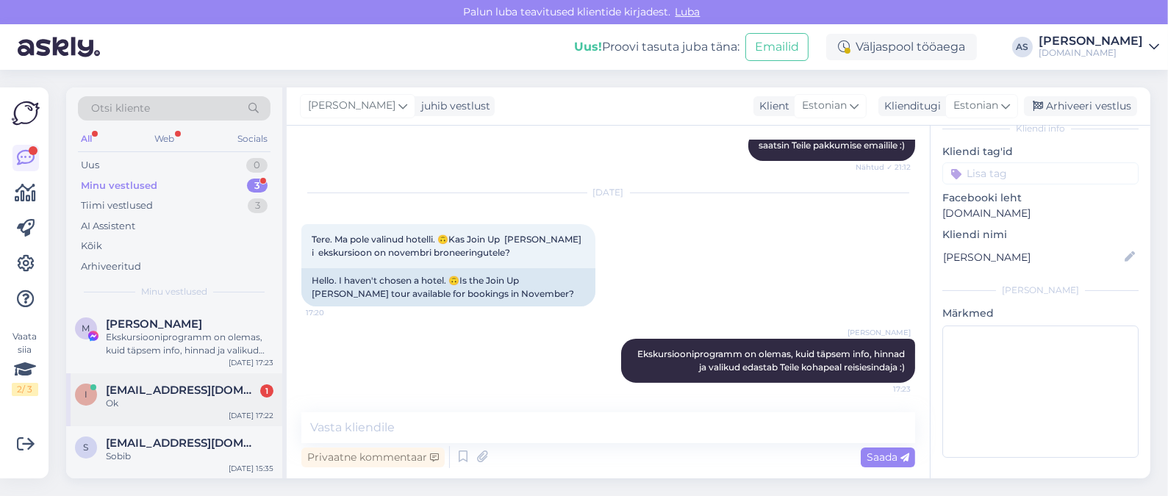
scroll to position [183, 0]
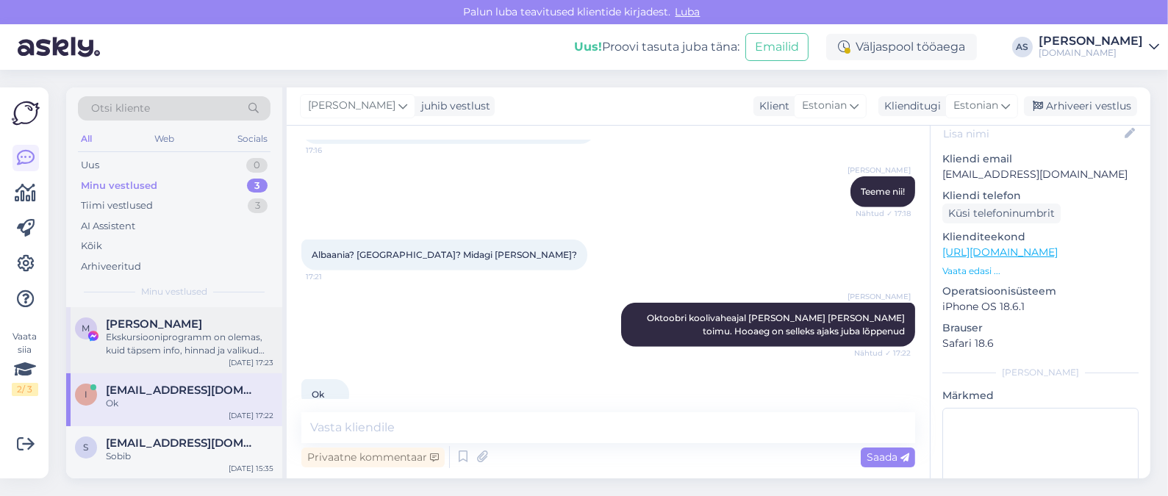
click at [221, 339] on div "Ekskursiooniprogramm on olemas, kuid täpsem info, hinnad ja valikud edastab Tei…" at bounding box center [190, 344] width 168 height 26
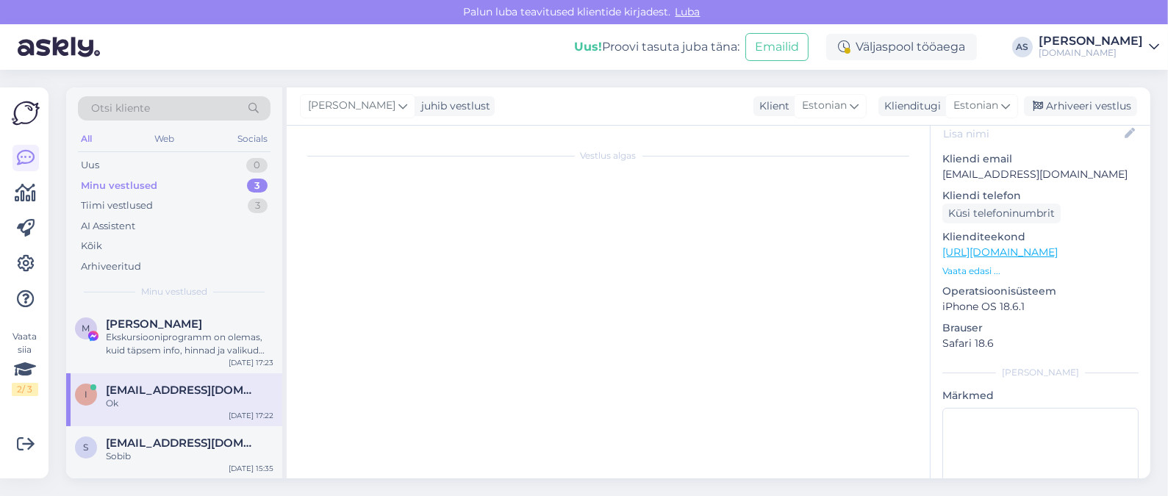
scroll to position [77, 0]
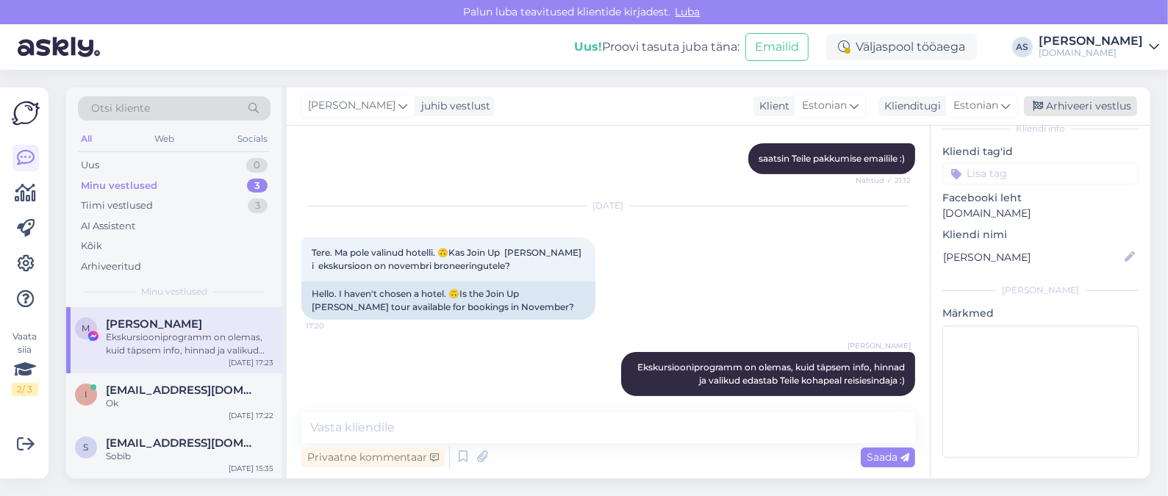
click at [1092, 101] on div "Arhiveeri vestlus" at bounding box center [1080, 106] width 113 height 20
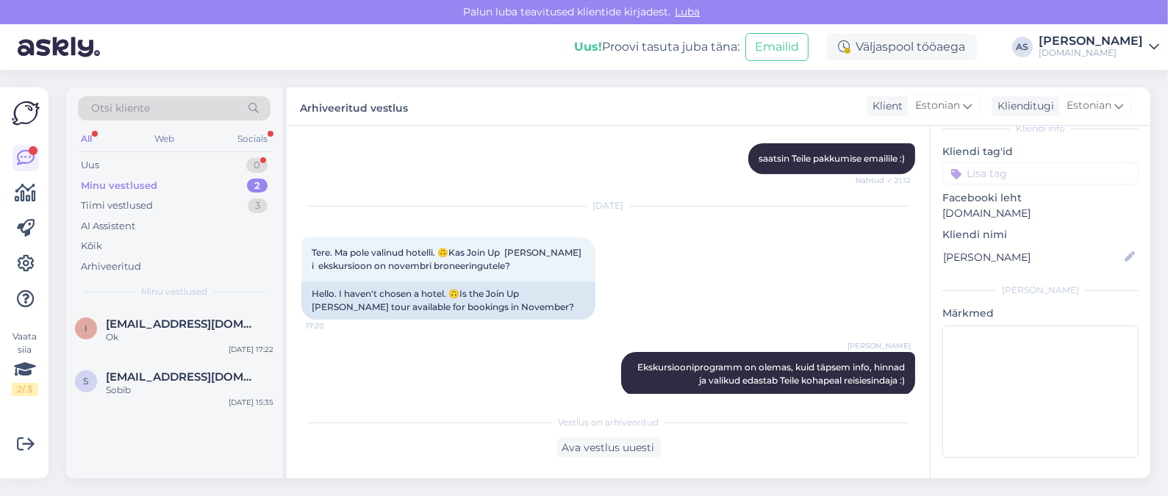
scroll to position [595, 0]
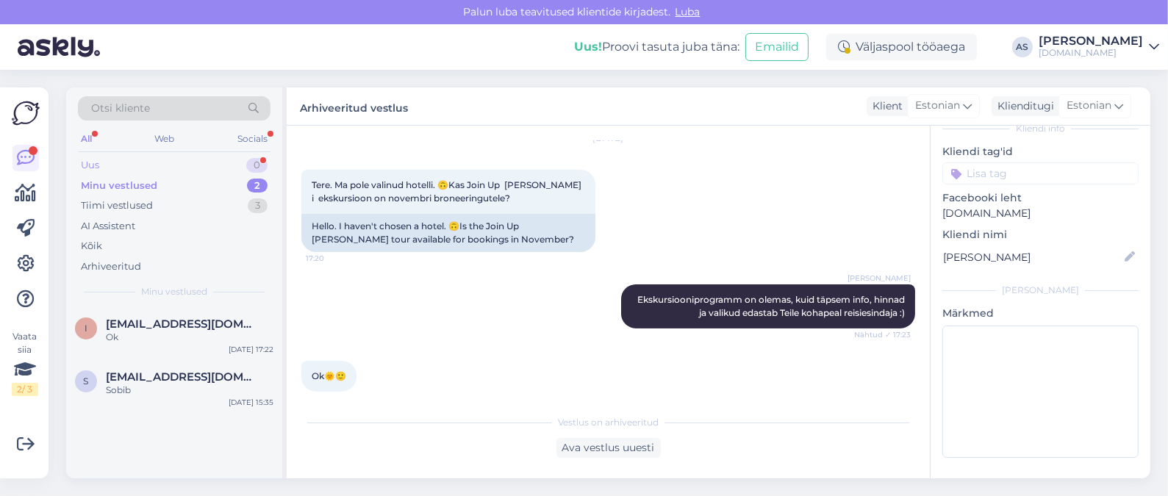
click at [184, 166] on div "Uus 0" at bounding box center [174, 165] width 193 height 21
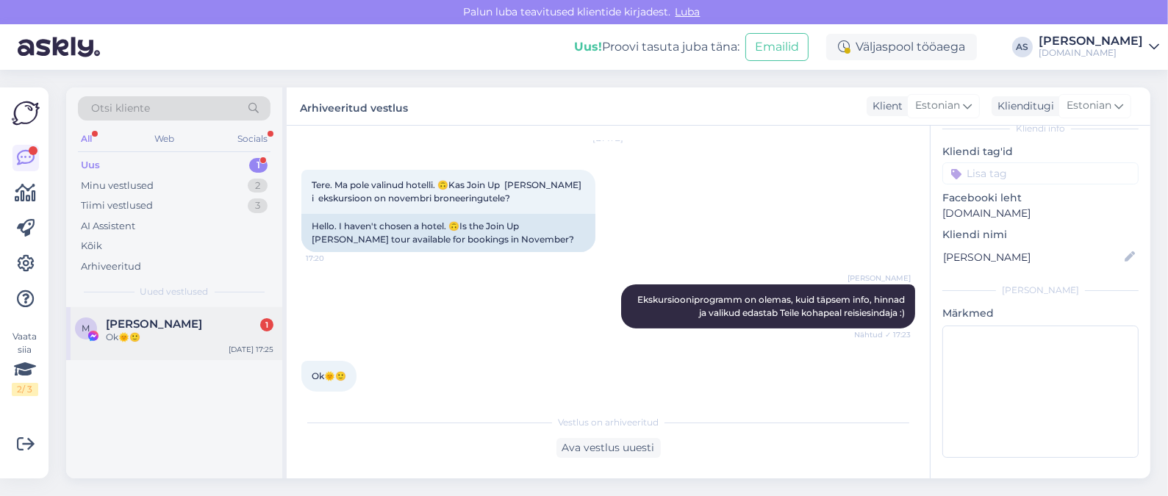
click at [199, 322] on div "[PERSON_NAME] 1" at bounding box center [190, 324] width 168 height 13
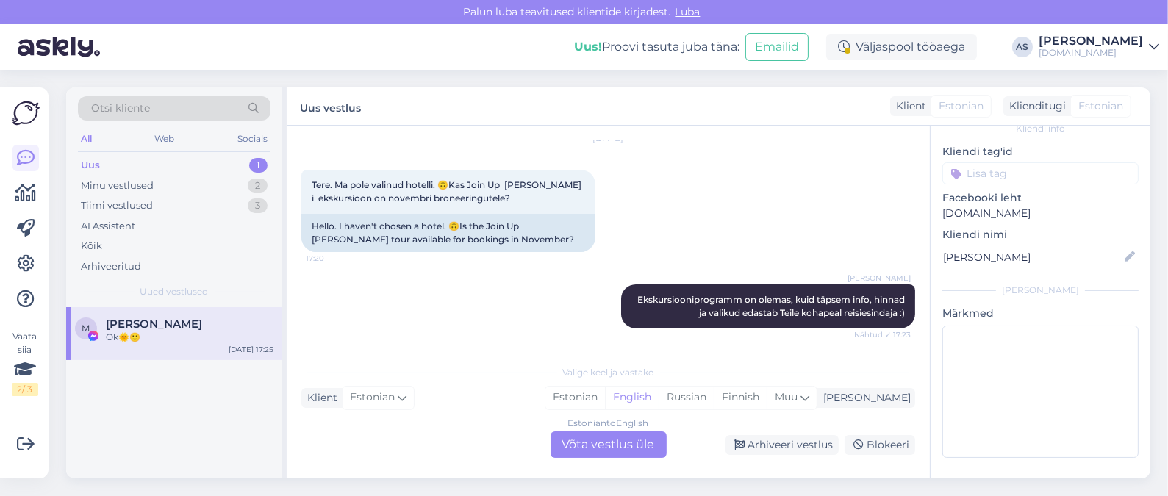
scroll to position [645, 0]
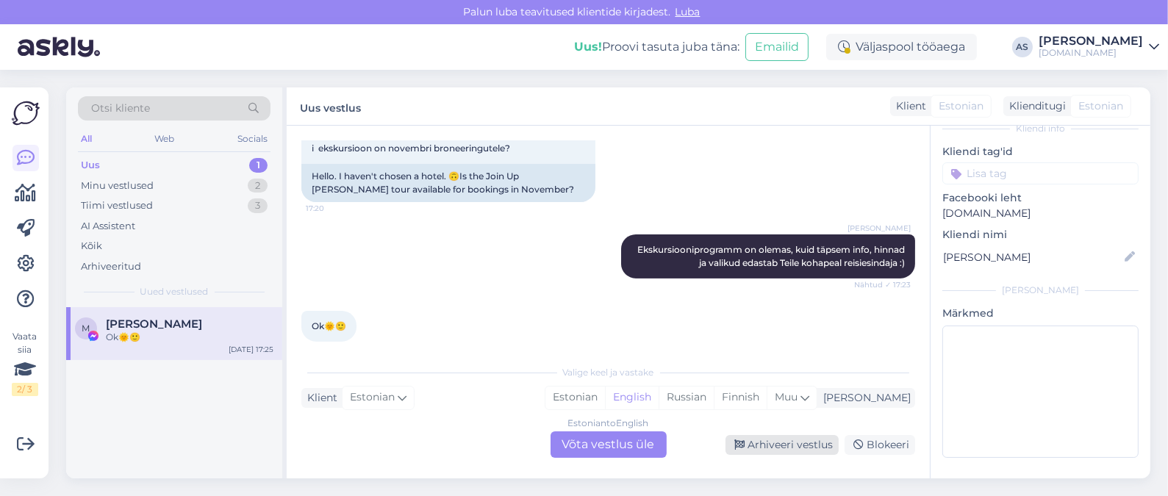
click at [800, 438] on div "Arhiveeri vestlus" at bounding box center [781, 445] width 113 height 20
